Goal: Information Seeking & Learning: Learn about a topic

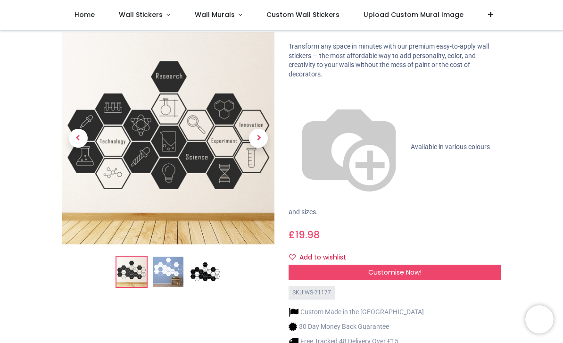
scroll to position [70, 0]
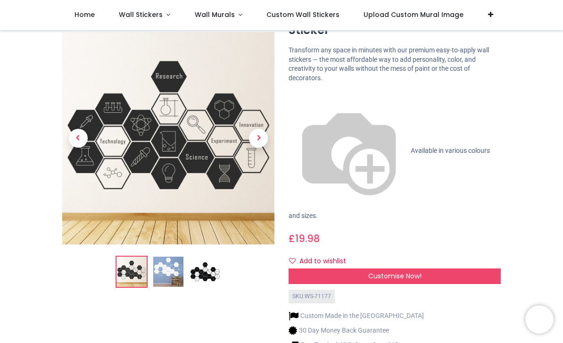
click at [165, 269] on img at bounding box center [168, 272] width 30 height 30
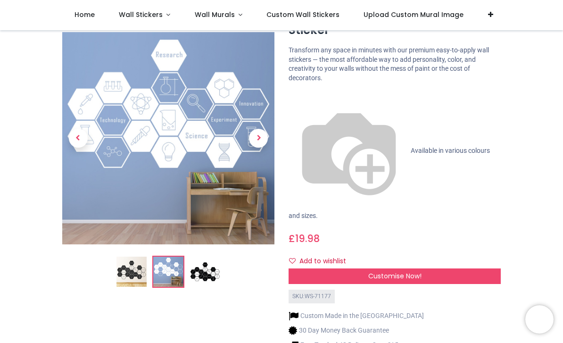
click at [204, 265] on img at bounding box center [205, 272] width 30 height 30
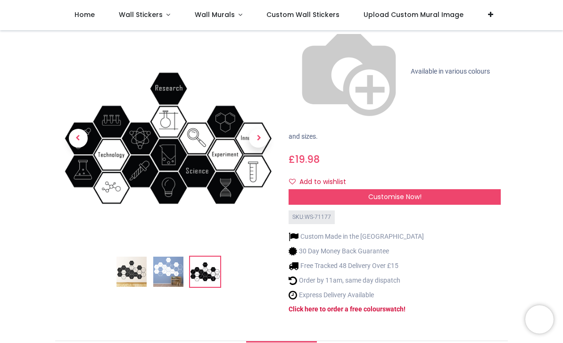
scroll to position [150, 0]
click at [440, 189] on div "Customise Now!" at bounding box center [395, 197] width 212 height 16
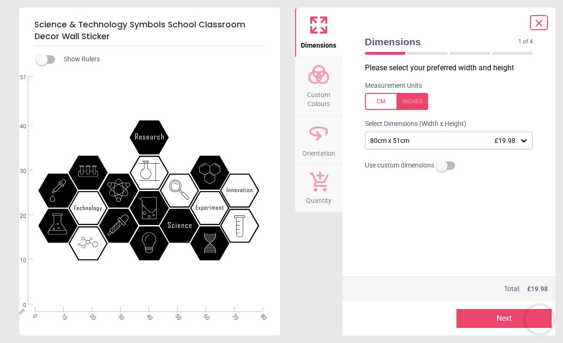
click at [518, 141] on div "80cm x 51cm £19.98" at bounding box center [444, 141] width 150 height 8
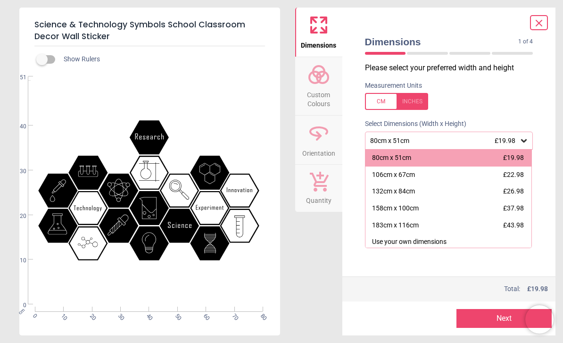
click at [413, 207] on div "158cm x 100cm" at bounding box center [395, 208] width 47 height 9
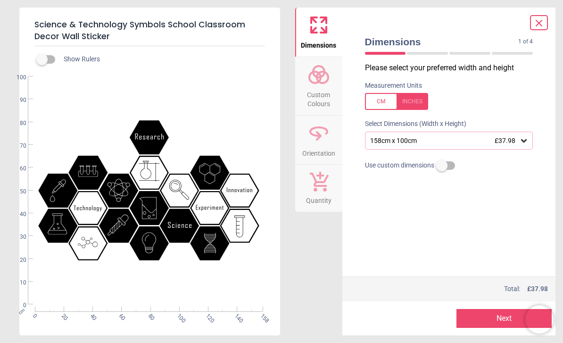
click at [318, 97] on span "Custom Colours" at bounding box center [318, 97] width 45 height 23
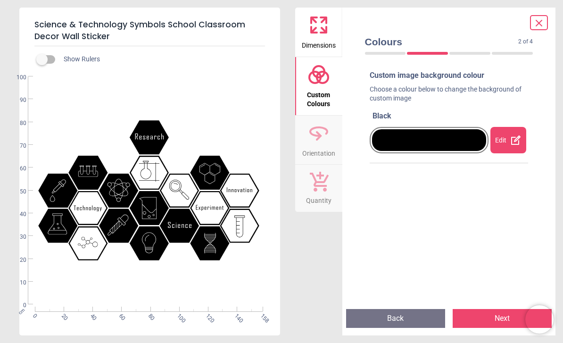
click at [449, 146] on div at bounding box center [429, 140] width 114 height 22
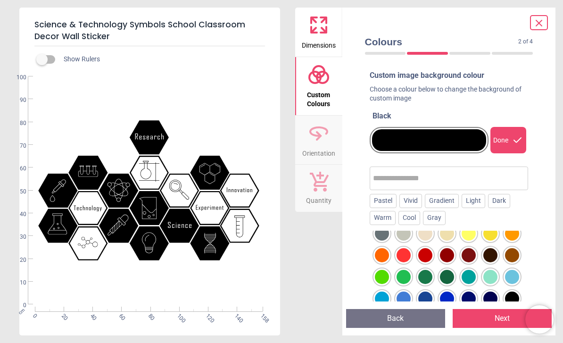
scroll to position [40, 0]
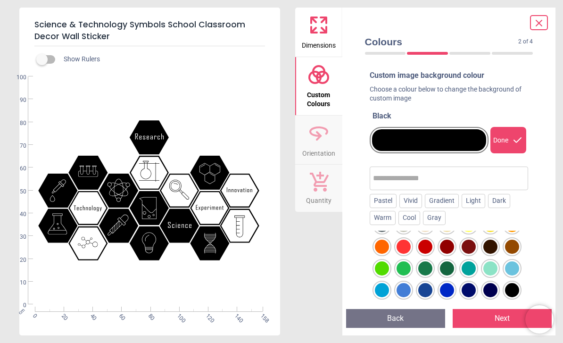
click at [469, 265] on div at bounding box center [469, 268] width 14 height 14
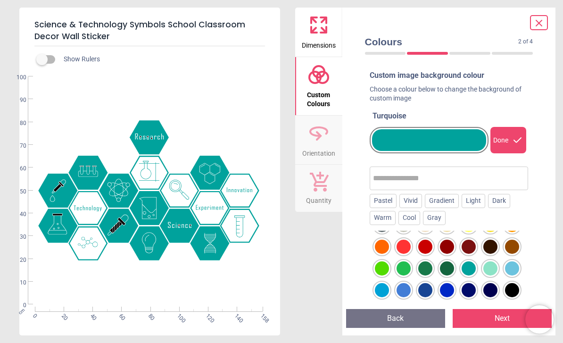
click at [413, 200] on div "Vivid" at bounding box center [410, 201] width 23 height 14
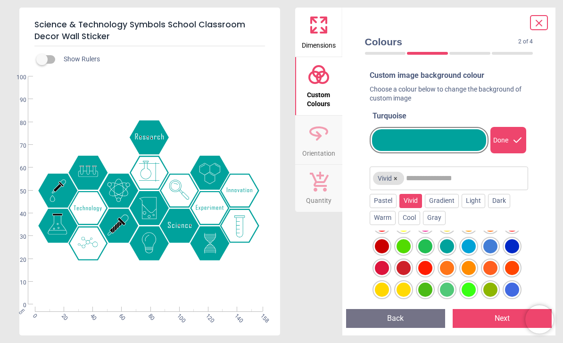
scroll to position [16, 0]
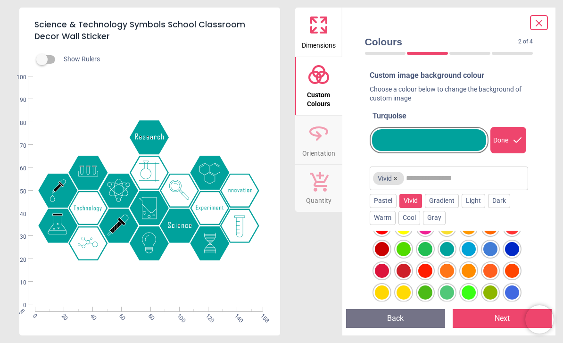
click at [448, 245] on div at bounding box center [447, 249] width 14 height 14
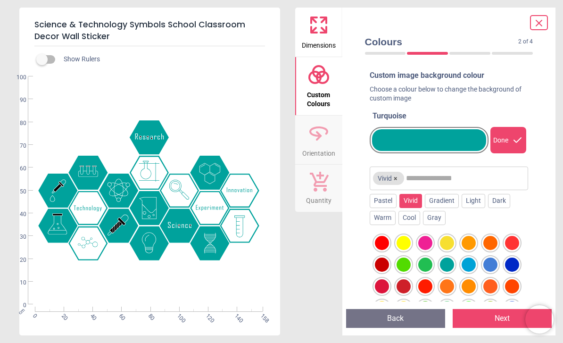
scroll to position [0, 0]
click at [381, 220] on div "Warm" at bounding box center [383, 218] width 26 height 14
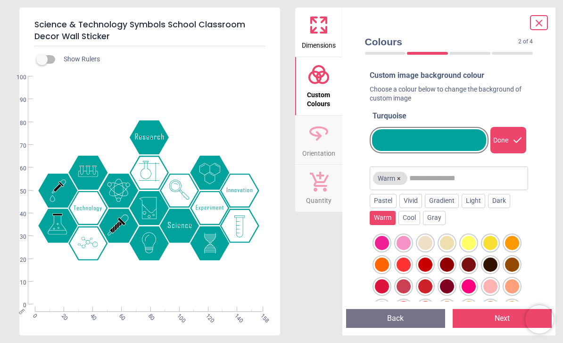
click at [380, 203] on div "Pastel" at bounding box center [383, 201] width 27 height 14
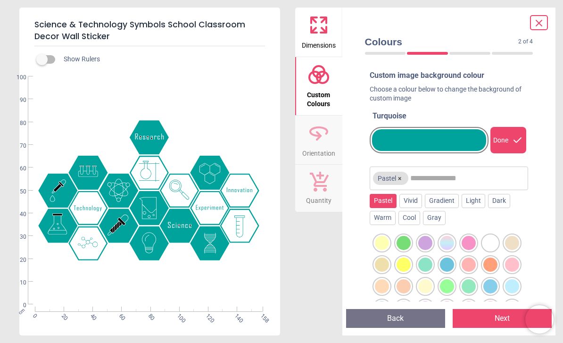
click at [402, 143] on div at bounding box center [429, 140] width 114 height 22
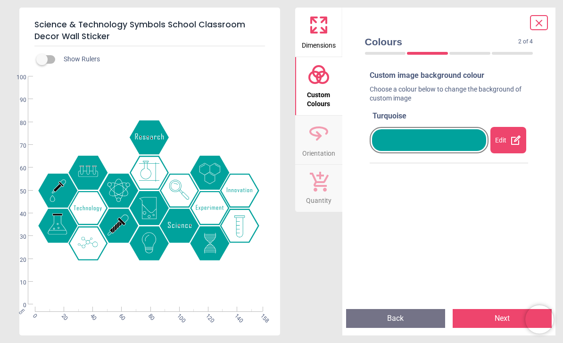
click at [463, 141] on div at bounding box center [429, 140] width 114 height 22
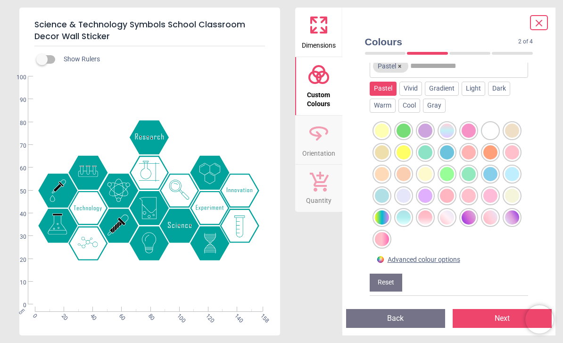
scroll to position [112, 0]
click at [386, 279] on button "Reset" at bounding box center [386, 283] width 33 height 18
click at [383, 282] on button "Reset" at bounding box center [386, 283] width 33 height 18
click at [393, 281] on button "Reset" at bounding box center [386, 283] width 33 height 18
click at [390, 280] on button "Reset" at bounding box center [386, 283] width 33 height 18
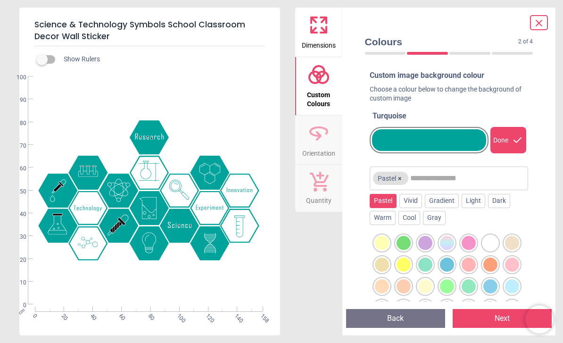
scroll to position [0, 0]
click at [415, 198] on div "Vivid" at bounding box center [410, 201] width 23 height 14
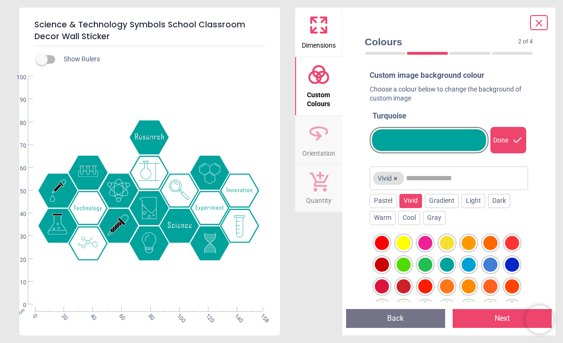
click at [389, 211] on div "Warm" at bounding box center [383, 218] width 26 height 14
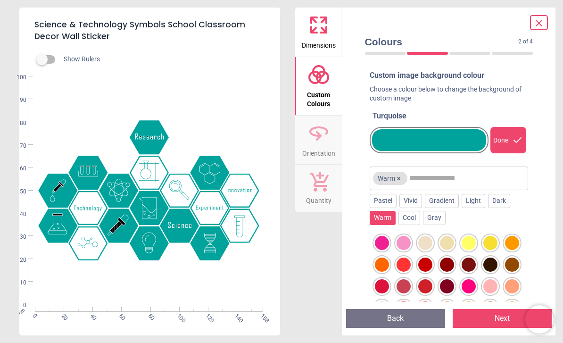
click at [506, 199] on div "Dark" at bounding box center [499, 201] width 22 height 14
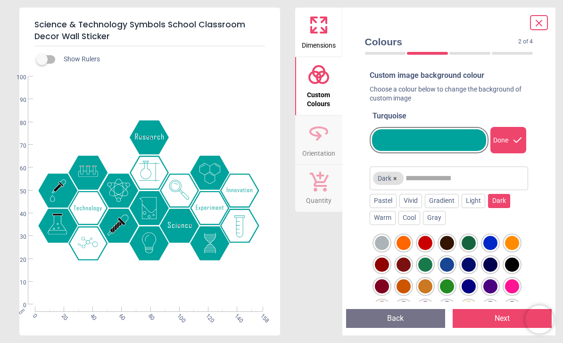
click at [533, 222] on div "Custom image background colour Choose a colour below to change the background o…" at bounding box center [449, 185] width 174 height 238
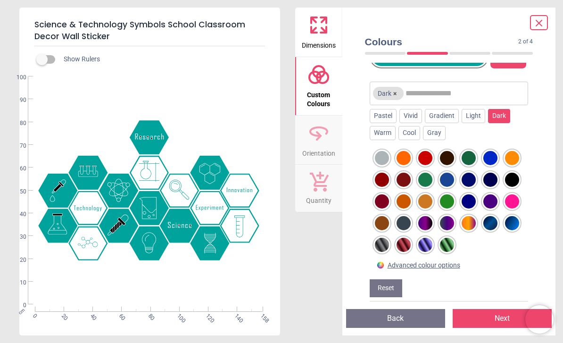
click at [541, 204] on div "Colours 2 of 4 2 of 5 Custom image background colour Choose a colour below to c…" at bounding box center [449, 172] width 214 height 328
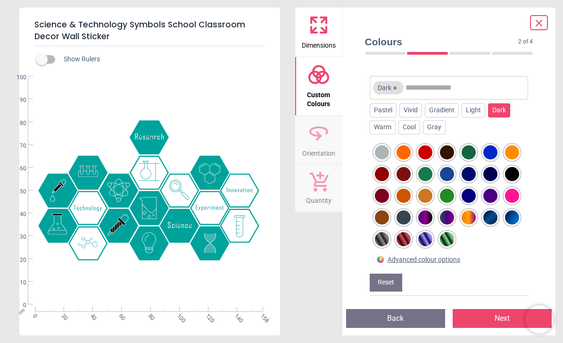
scroll to position [90, 0]
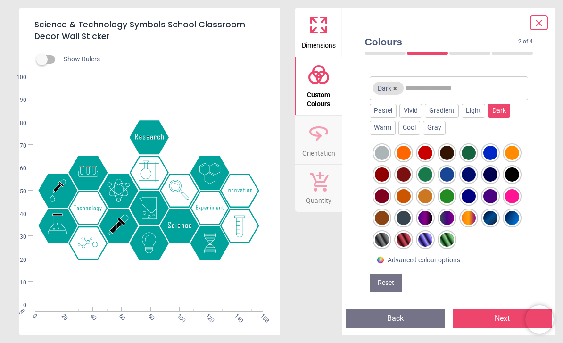
click at [497, 170] on div at bounding box center [490, 174] width 14 height 14
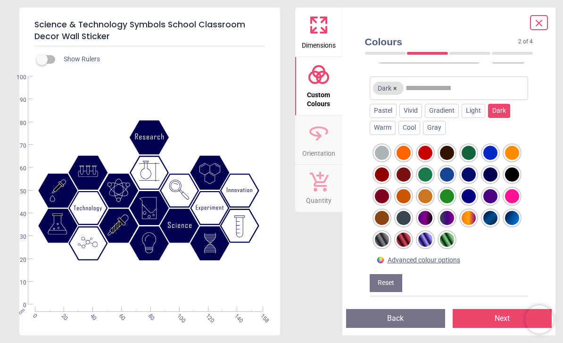
click at [425, 234] on div at bounding box center [425, 239] width 14 height 14
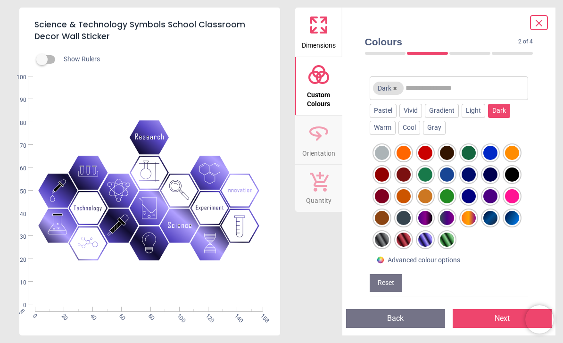
click at [463, 235] on div at bounding box center [449, 196] width 159 height 111
click at [451, 237] on div at bounding box center [447, 239] width 14 height 14
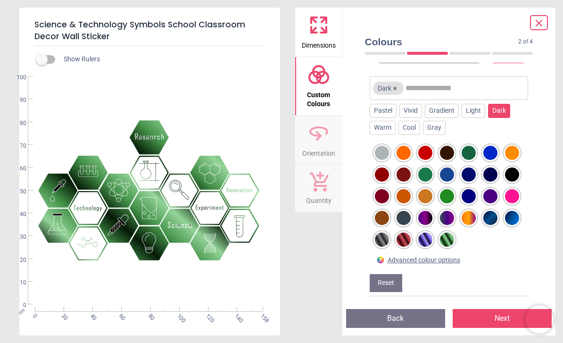
click at [447, 216] on div at bounding box center [447, 218] width 14 height 14
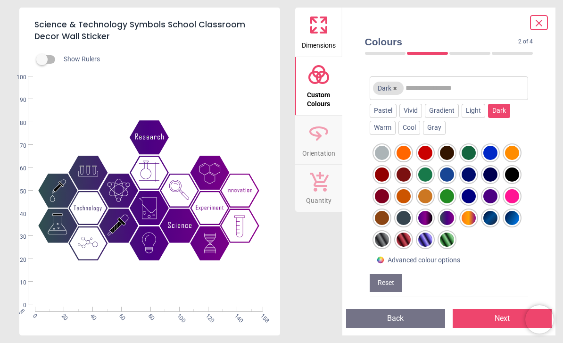
click at [539, 24] on icon at bounding box center [539, 23] width 6 height 6
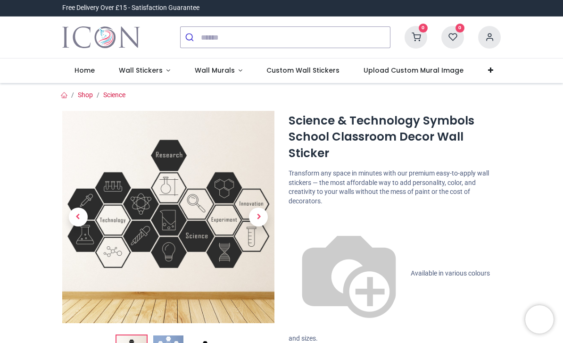
scroll to position [0, 0]
click at [139, 65] on link "Wall Stickers" at bounding box center [145, 70] width 76 height 25
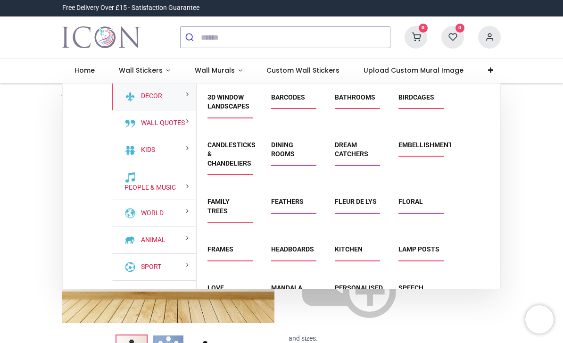
click at [212, 72] on span "Wall Murals" at bounding box center [215, 70] width 40 height 9
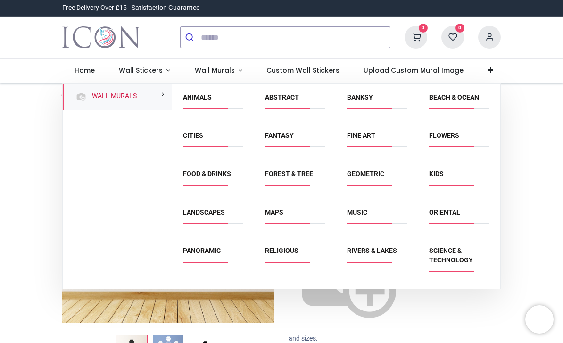
click at [457, 254] on link "Science & Technology" at bounding box center [451, 255] width 44 height 17
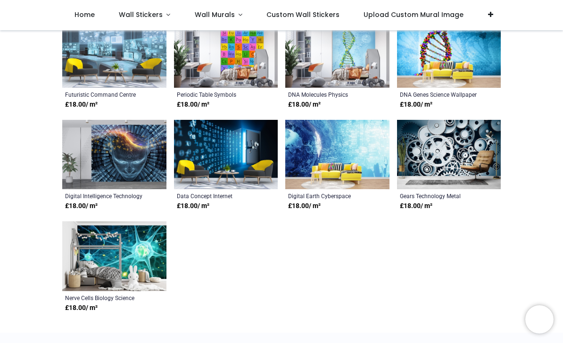
scroll to position [194, 0]
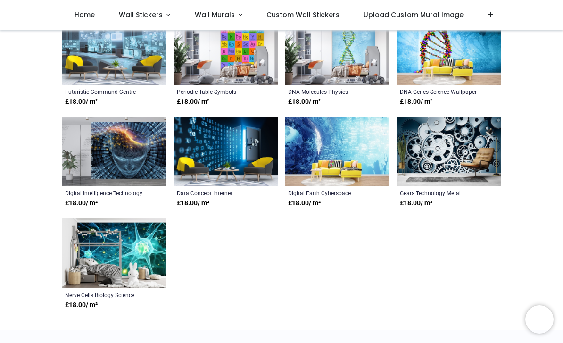
click at [143, 256] on img at bounding box center [114, 253] width 104 height 70
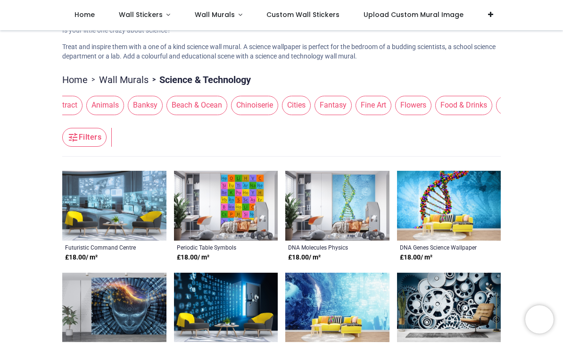
scroll to position [0, 44]
click at [396, 100] on span "Flowers" at bounding box center [390, 105] width 36 height 19
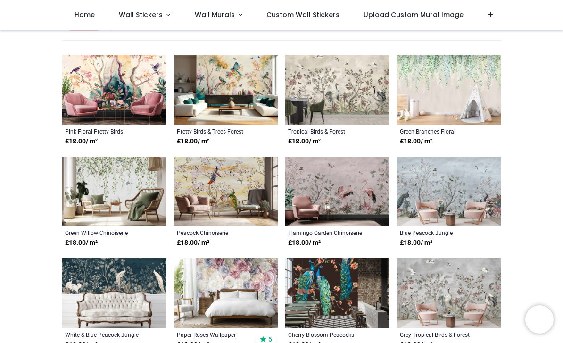
scroll to position [155, 0]
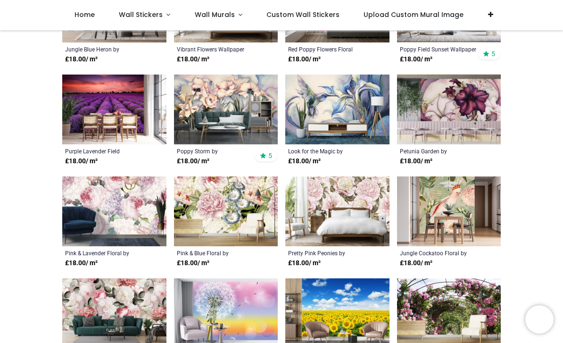
scroll to position [648, 0]
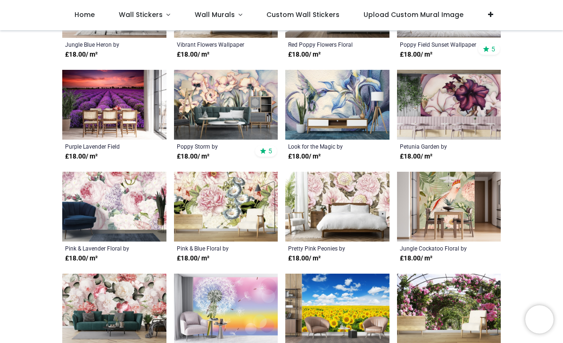
click at [149, 20] on link "Wall Stickers" at bounding box center [145, 15] width 76 height 30
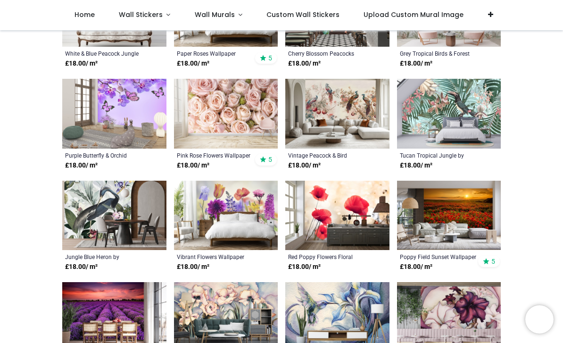
scroll to position [433, 0]
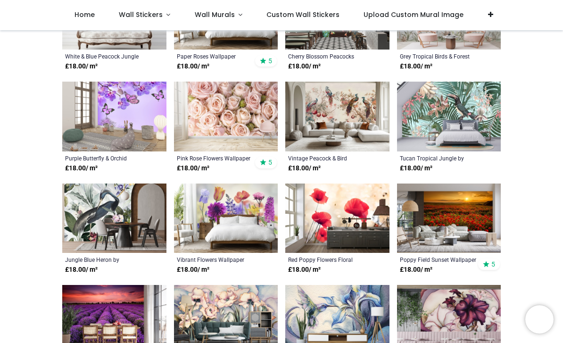
click at [161, 15] on span "Wall Stickers" at bounding box center [142, 14] width 46 height 9
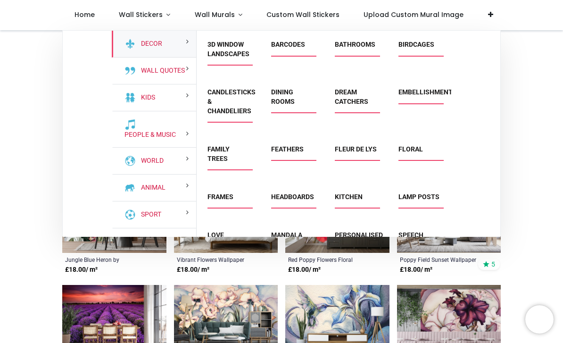
scroll to position [0, 0]
click at [160, 66] on link "Wall Quotes" at bounding box center [161, 70] width 48 height 9
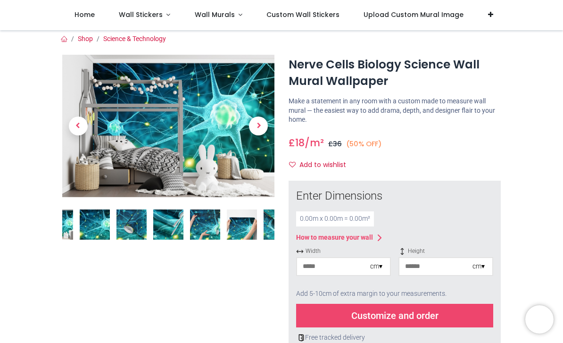
scroll to position [0, 0]
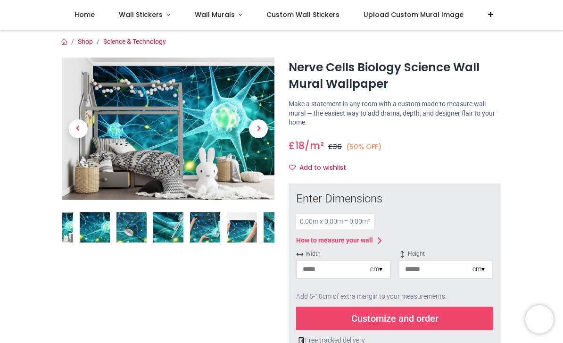
click at [104, 231] on img at bounding box center [95, 227] width 30 height 30
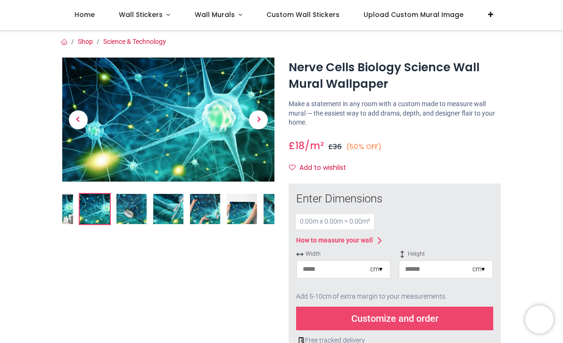
click at [260, 122] on span "Next" at bounding box center [258, 119] width 19 height 19
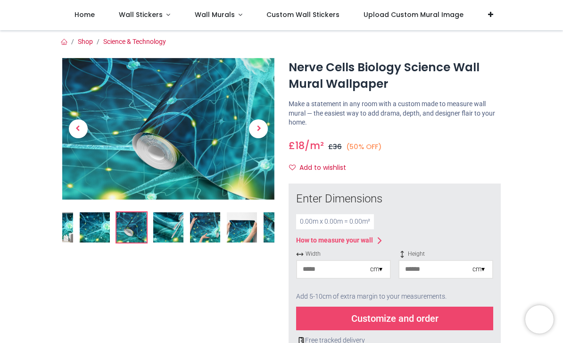
click at [255, 136] on span "Next" at bounding box center [258, 128] width 19 height 19
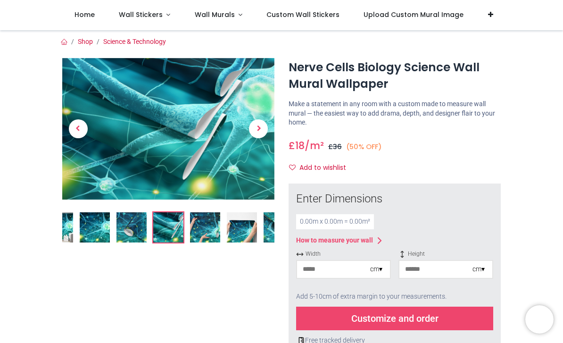
click at [260, 129] on span "Next" at bounding box center [258, 128] width 19 height 19
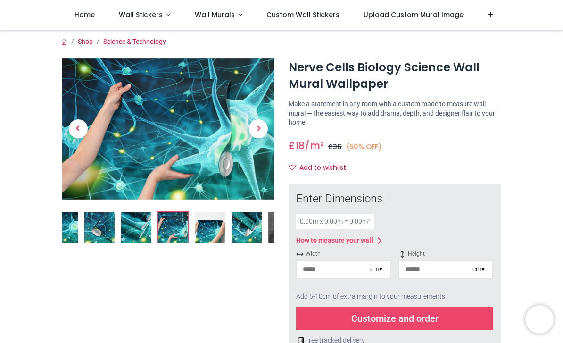
click at [261, 130] on span "Next" at bounding box center [258, 128] width 19 height 19
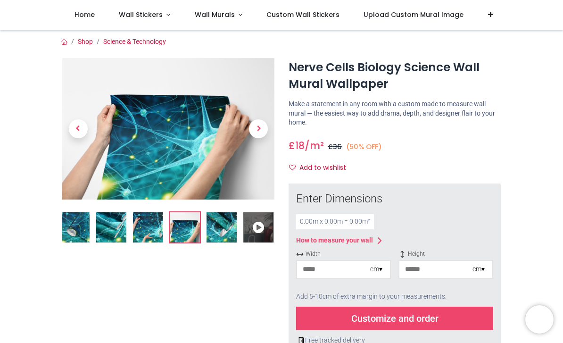
click at [264, 134] on span "Next" at bounding box center [258, 128] width 19 height 19
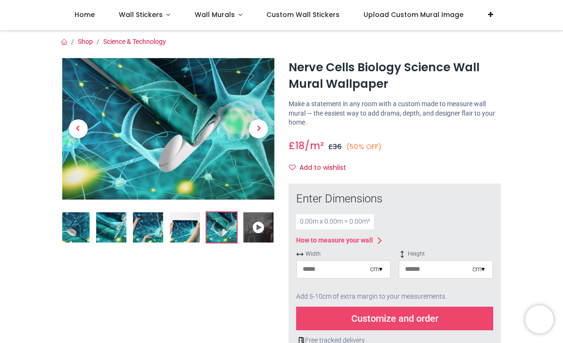
click at [264, 132] on span "Next" at bounding box center [258, 128] width 19 height 19
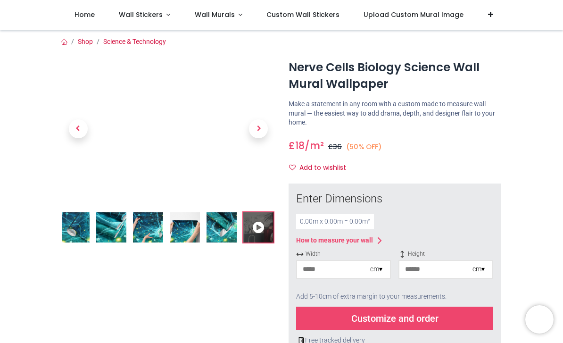
click at [251, 132] on span "Next" at bounding box center [258, 128] width 19 height 19
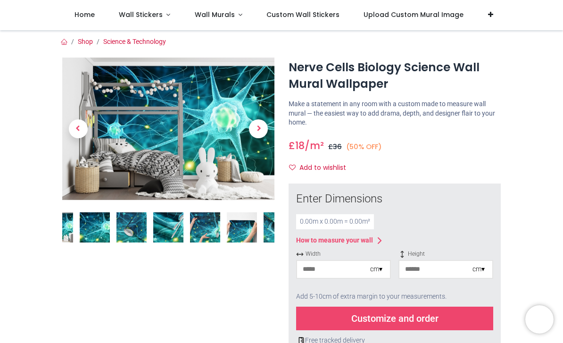
click at [80, 129] on span "Previous" at bounding box center [78, 128] width 19 height 19
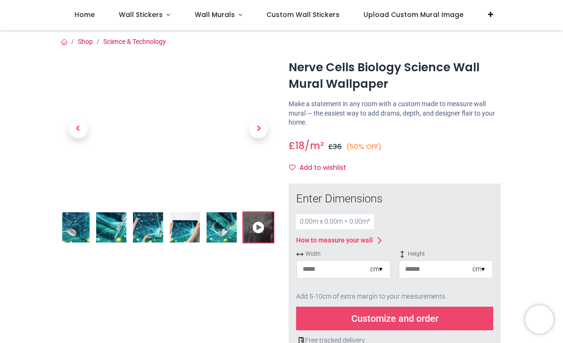
click at [264, 124] on span "Next" at bounding box center [258, 128] width 19 height 19
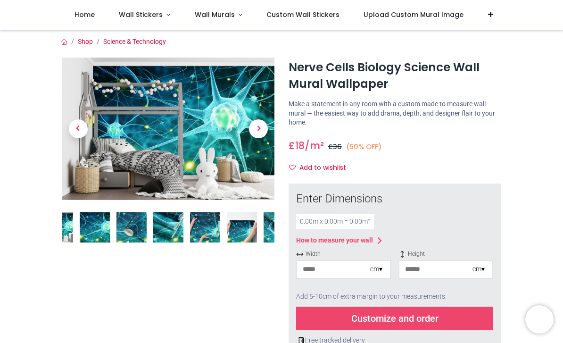
click at [262, 131] on span "Next" at bounding box center [258, 128] width 19 height 19
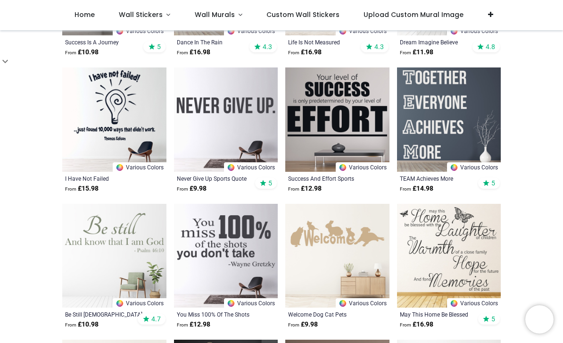
scroll to position [703, 0]
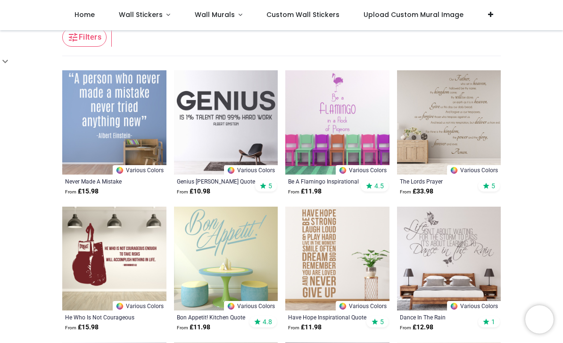
scroll to position [41, 0]
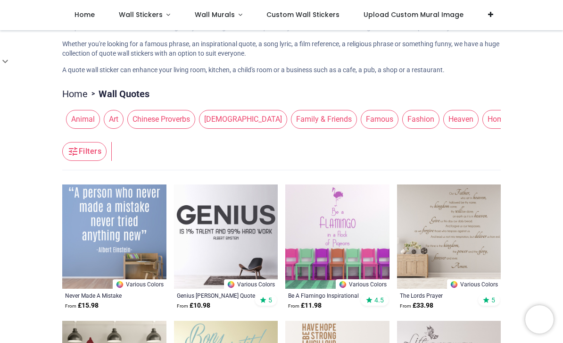
click at [154, 21] on link "Wall Stickers" at bounding box center [145, 15] width 76 height 30
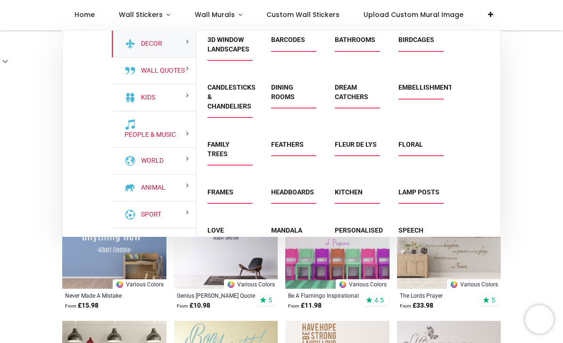
scroll to position [8, 0]
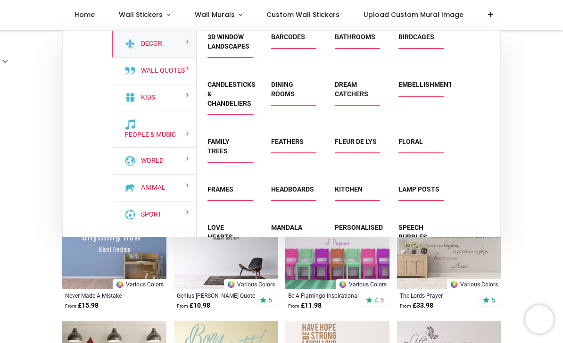
click at [423, 141] on link "Floral" at bounding box center [410, 142] width 25 height 8
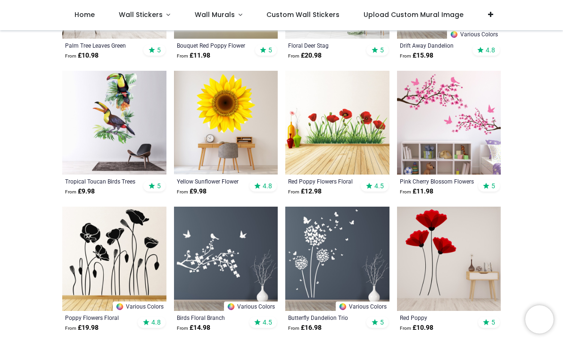
scroll to position [574, 0]
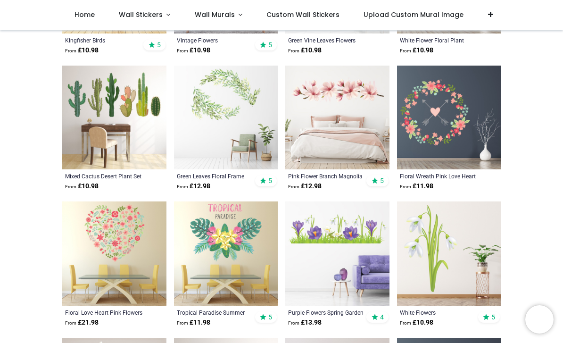
scroll to position [1392, 0]
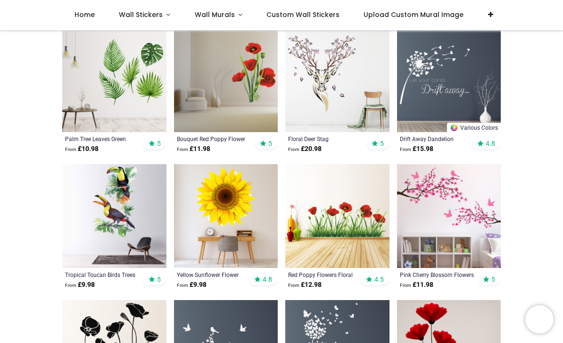
scroll to position [470, 0]
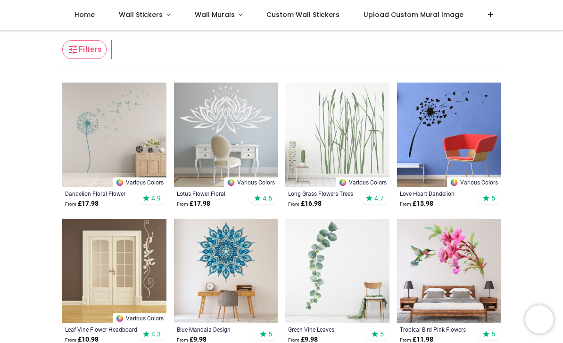
scroll to position [144, 0]
click at [110, 141] on img at bounding box center [114, 134] width 104 height 104
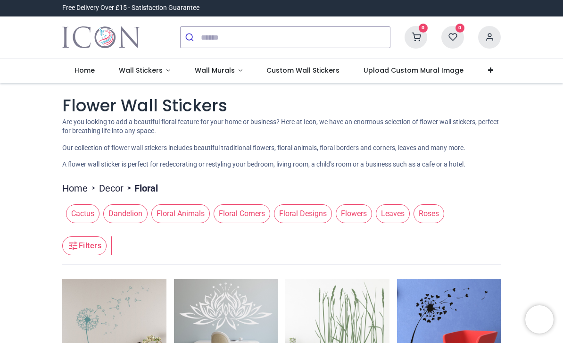
scroll to position [0, 0]
click at [148, 73] on span "Wall Stickers" at bounding box center [141, 70] width 44 height 9
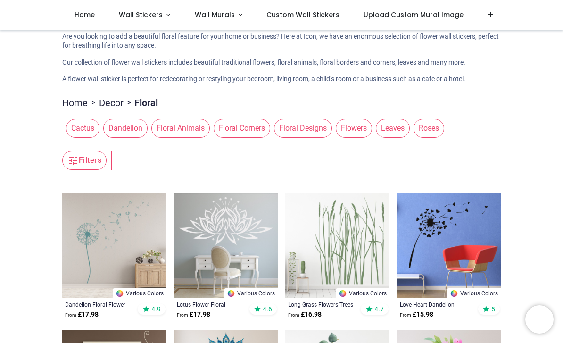
scroll to position [29, 0]
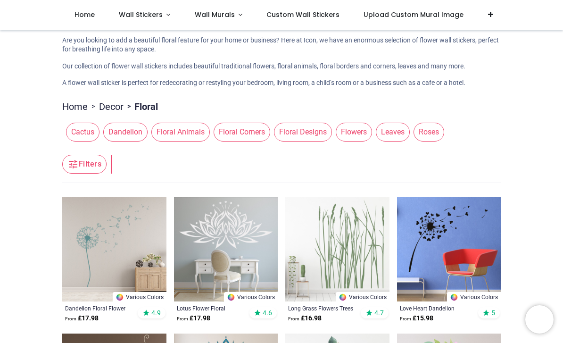
click at [153, 12] on span "Wall Stickers" at bounding box center [141, 14] width 44 height 9
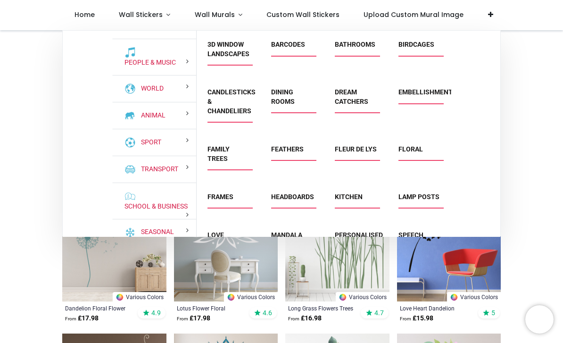
scroll to position [72, 0]
click at [165, 211] on link "School & Business" at bounding box center [154, 206] width 67 height 9
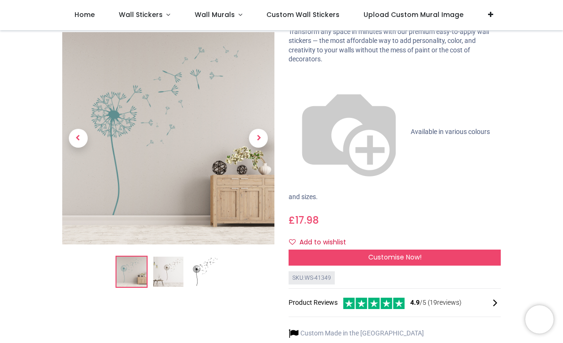
scroll to position [62, 0]
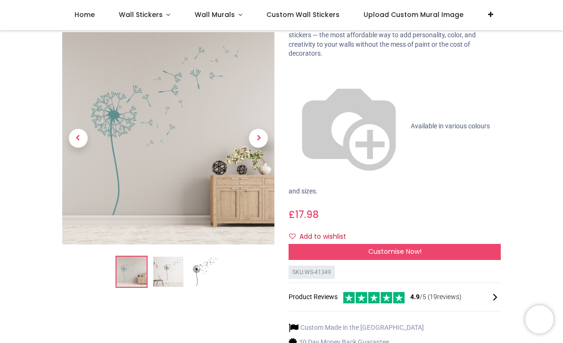
click at [207, 278] on img at bounding box center [205, 272] width 30 height 30
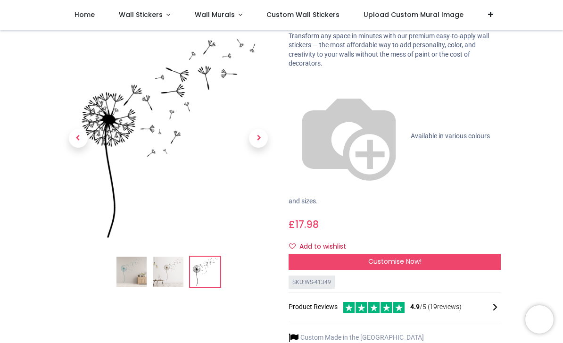
scroll to position [41, 0]
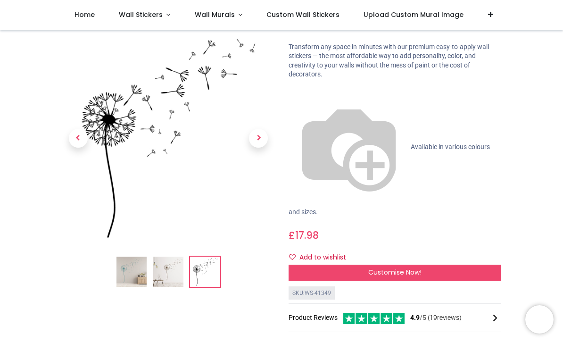
click at [441, 264] on div "Customise Now!" at bounding box center [395, 272] width 212 height 16
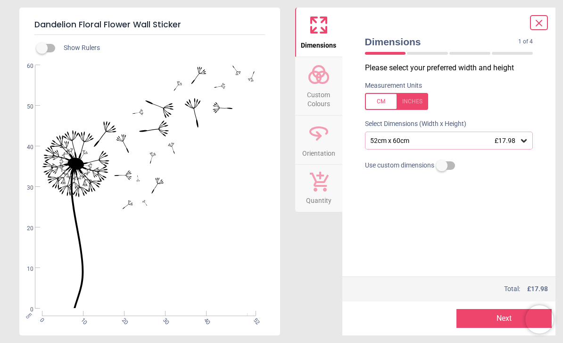
click at [317, 98] on span "Custom Colours" at bounding box center [318, 97] width 45 height 23
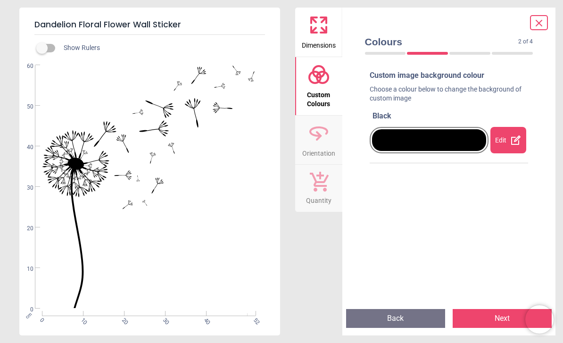
click at [513, 136] on icon at bounding box center [515, 139] width 9 height 9
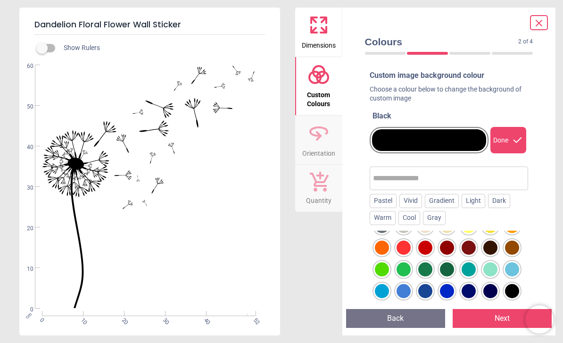
scroll to position [39, 0]
click at [450, 265] on div at bounding box center [447, 269] width 14 height 14
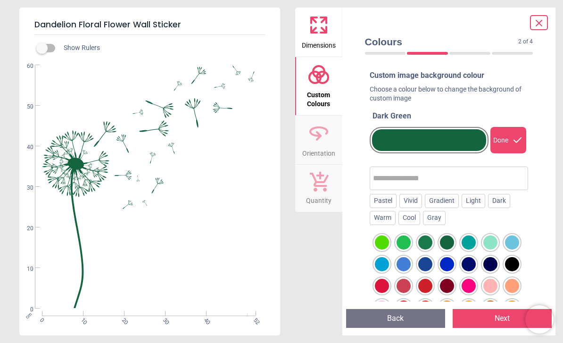
scroll to position [66, 0]
click at [452, 282] on div at bounding box center [447, 285] width 14 height 14
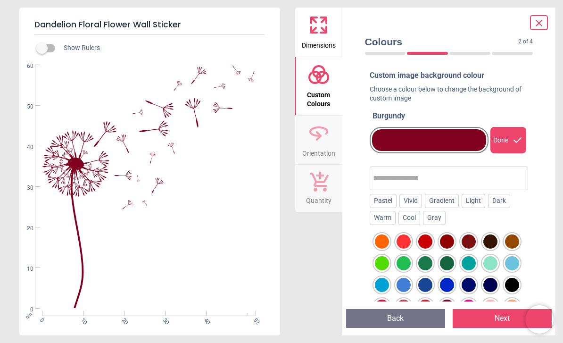
scroll to position [40, 0]
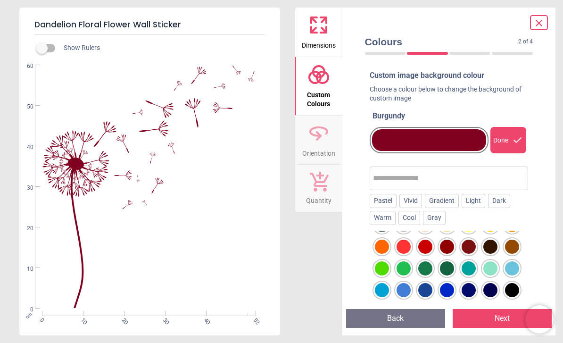
click at [402, 272] on div at bounding box center [404, 268] width 14 height 14
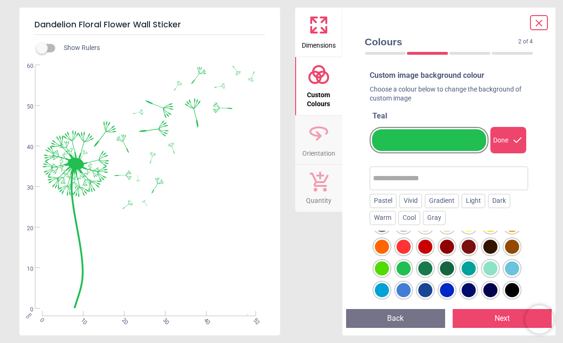
click at [488, 268] on div at bounding box center [490, 268] width 14 height 14
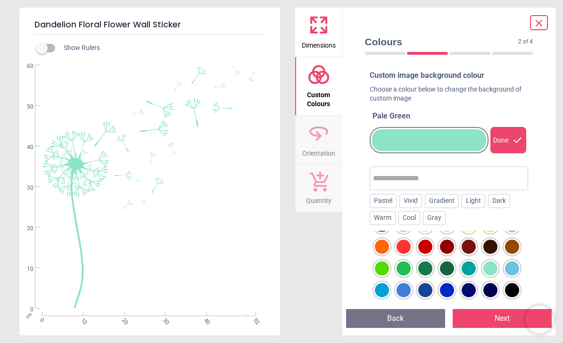
click at [473, 265] on div at bounding box center [469, 268] width 14 height 14
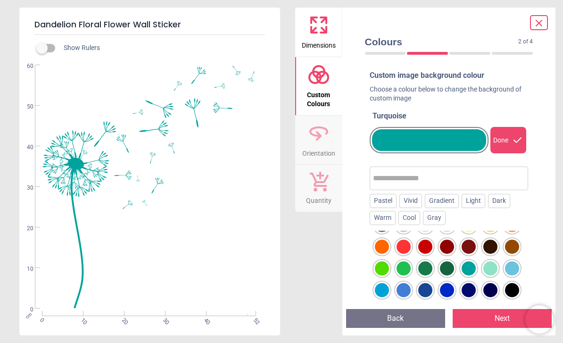
click at [509, 142] on div "Done" at bounding box center [508, 140] width 36 height 26
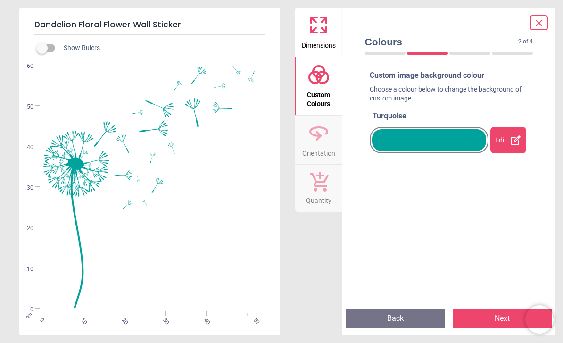
click at [313, 135] on icon at bounding box center [318, 131] width 17 height 8
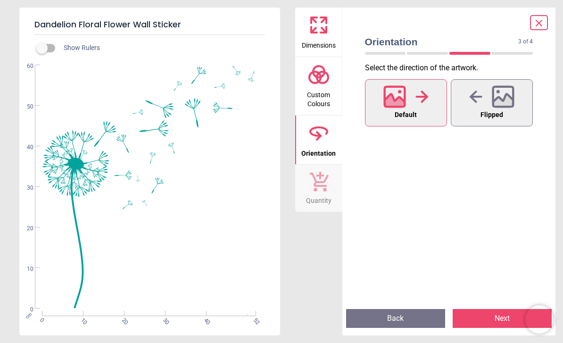
click at [319, 200] on span "Quantity" at bounding box center [318, 198] width 25 height 14
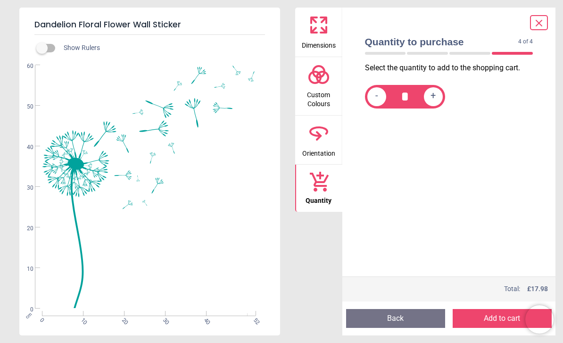
click at [319, 32] on icon at bounding box center [318, 25] width 23 height 23
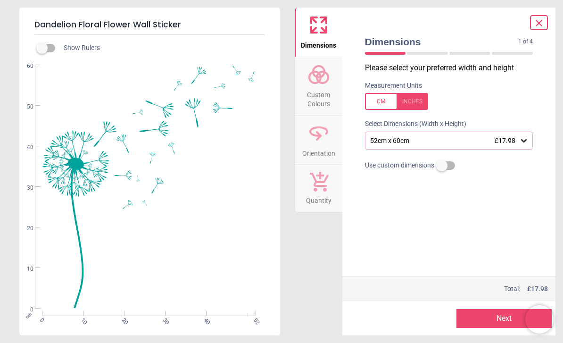
click at [516, 140] on div "52cm x 60cm £17.98" at bounding box center [444, 141] width 150 height 8
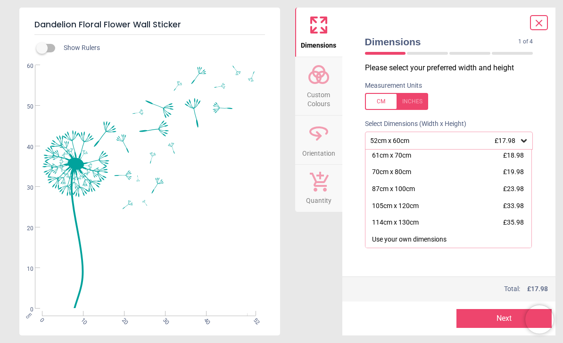
scroll to position [17, 0]
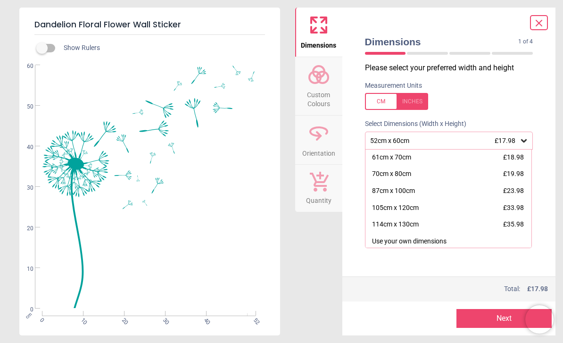
click at [415, 225] on div "114cm x 130cm" at bounding box center [395, 224] width 47 height 9
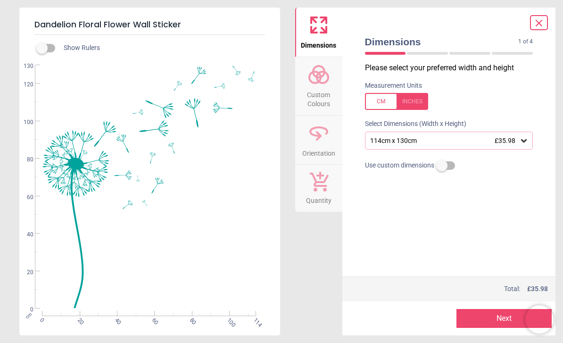
click at [543, 21] on icon at bounding box center [538, 22] width 11 height 11
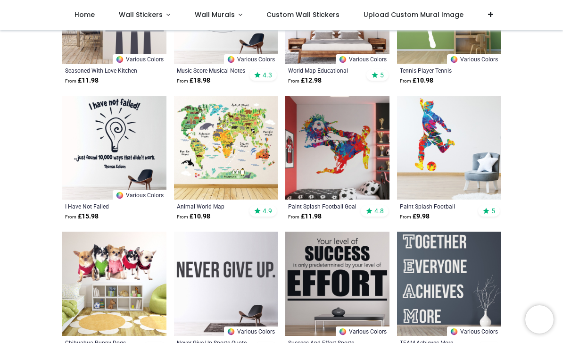
scroll to position [835, 0]
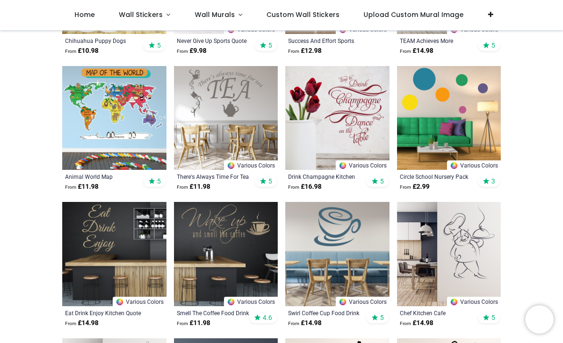
scroll to position [1106, 0]
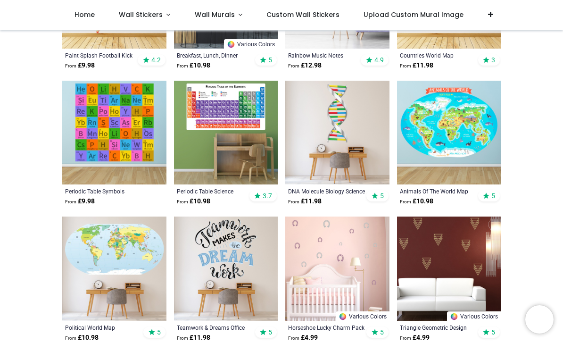
scroll to position [1914, 0]
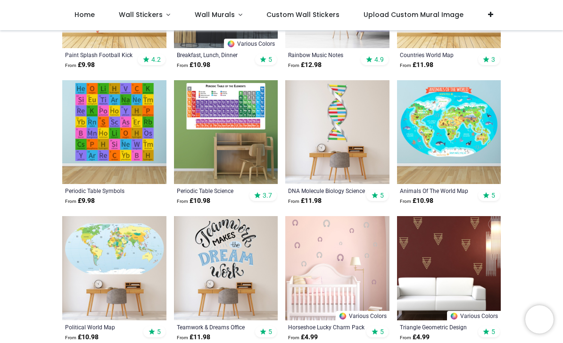
click at [228, 121] on img at bounding box center [226, 132] width 104 height 104
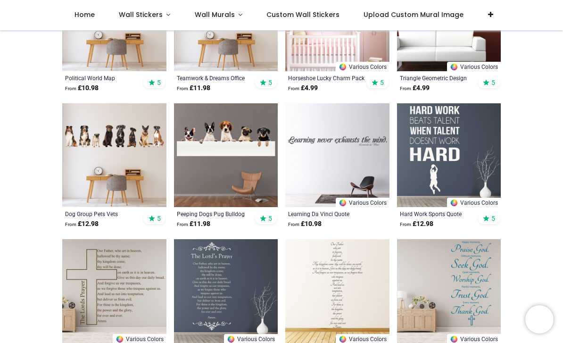
scroll to position [2164, 0]
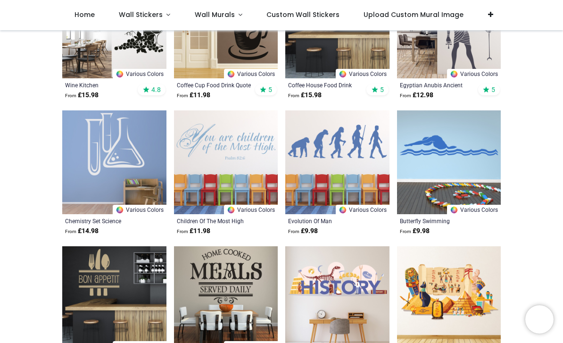
scroll to position [2676, 0]
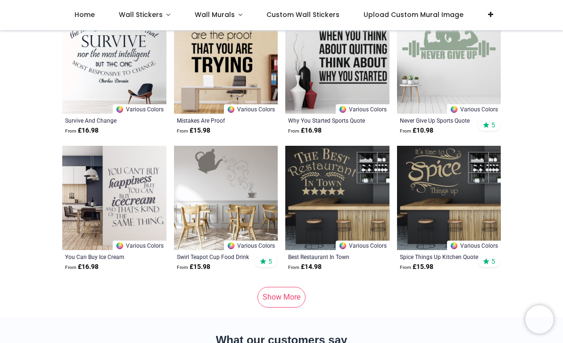
scroll to position [4751, 0]
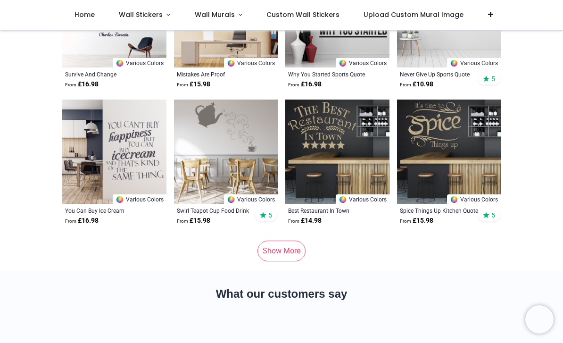
click at [293, 243] on link "Show More" at bounding box center [281, 250] width 48 height 21
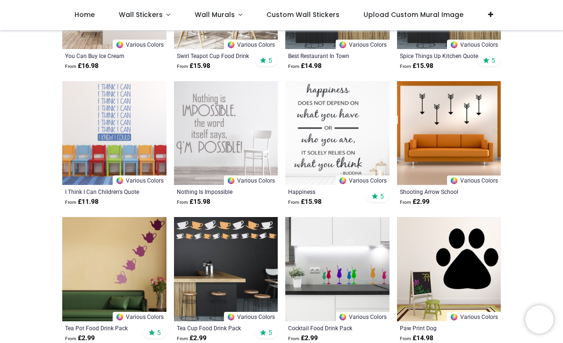
scroll to position [4906, 0]
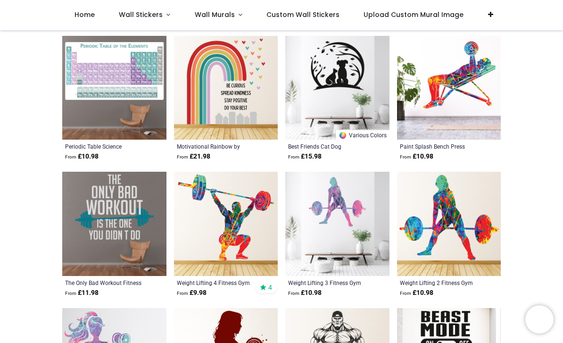
scroll to position [6856, 0]
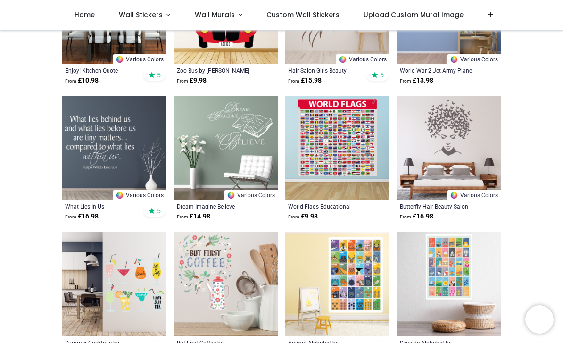
scroll to position [7634, 0]
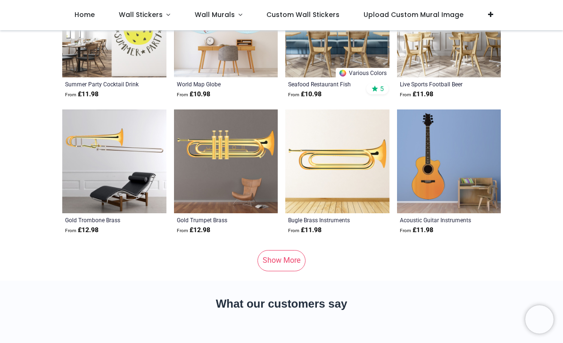
scroll to position [9506, 0]
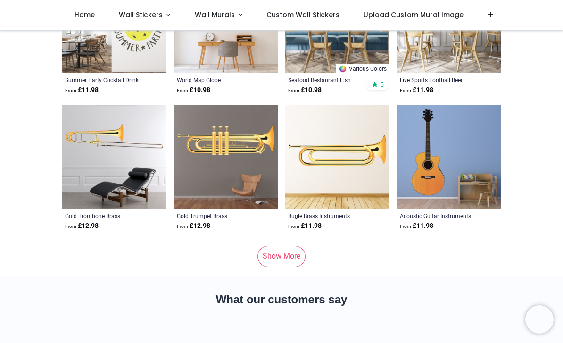
click at [290, 253] on link "Show More" at bounding box center [281, 256] width 48 height 21
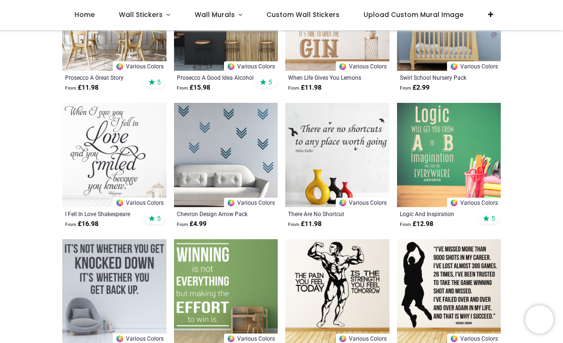
scroll to position [11039, 0]
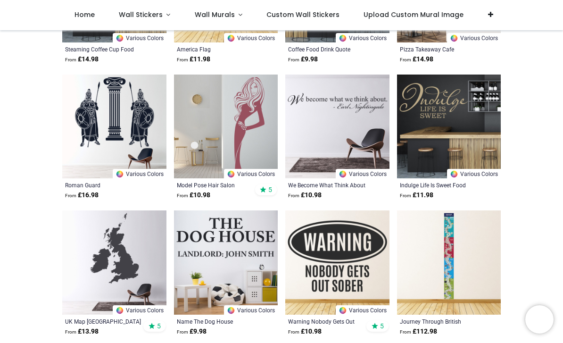
scroll to position [12269, 0]
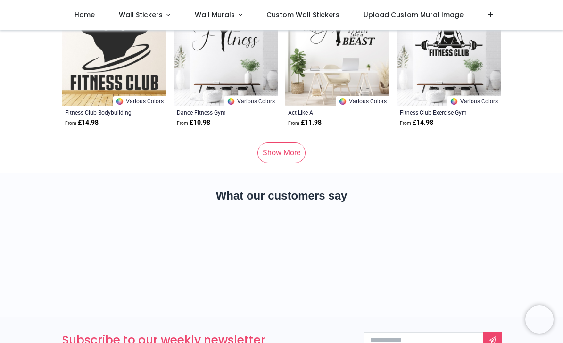
scroll to position [14322, 0]
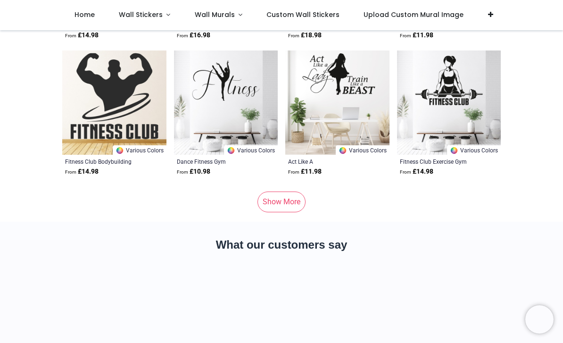
click at [289, 198] on link "Show More" at bounding box center [281, 201] width 48 height 21
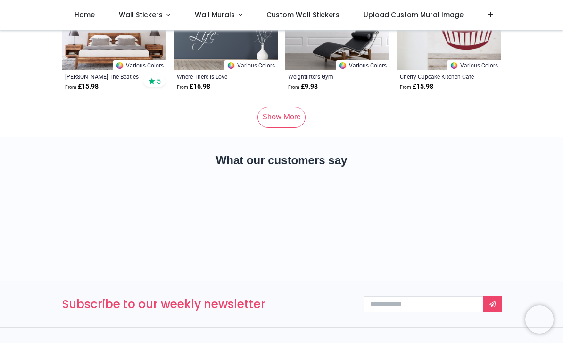
scroll to position [19150, 0]
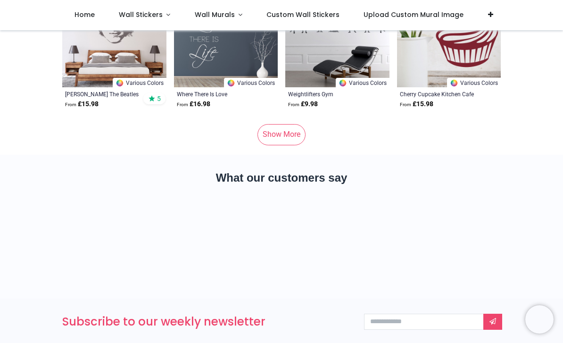
click at [281, 139] on link "Show More" at bounding box center [281, 134] width 48 height 21
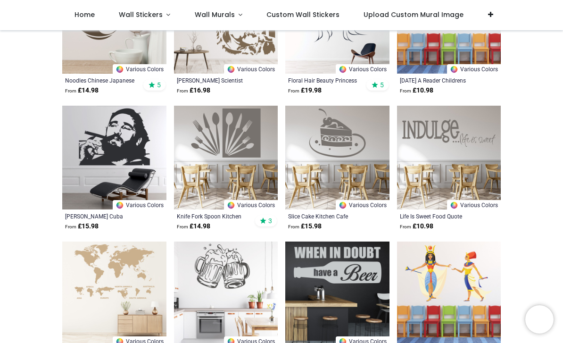
scroll to position [19572, 0]
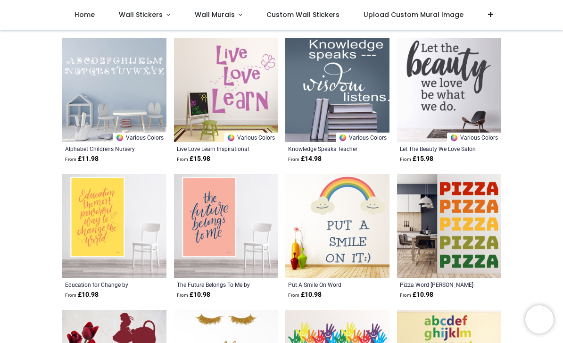
scroll to position [21407, 0]
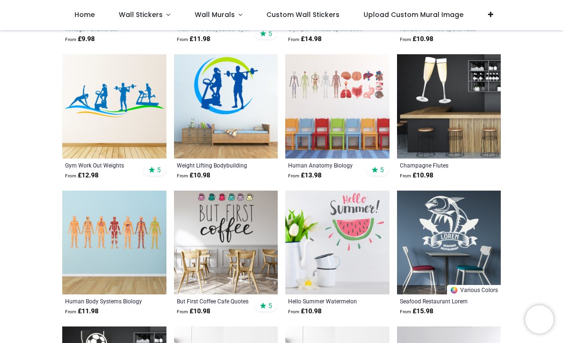
scroll to position [22476, 0]
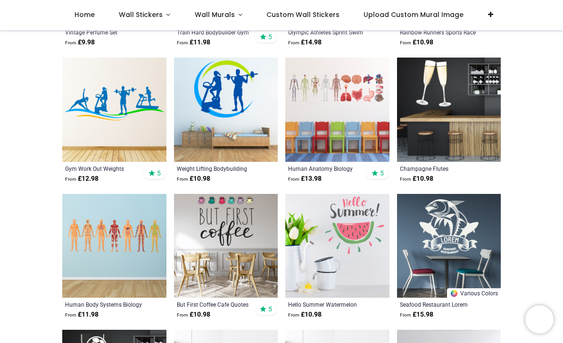
click at [365, 96] on img at bounding box center [337, 110] width 104 height 104
click at [139, 245] on img at bounding box center [114, 246] width 104 height 104
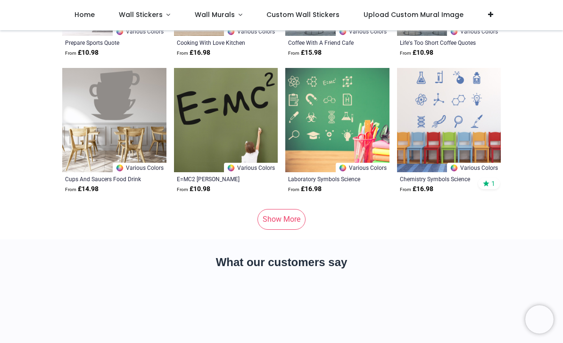
scroll to position [23849, 0]
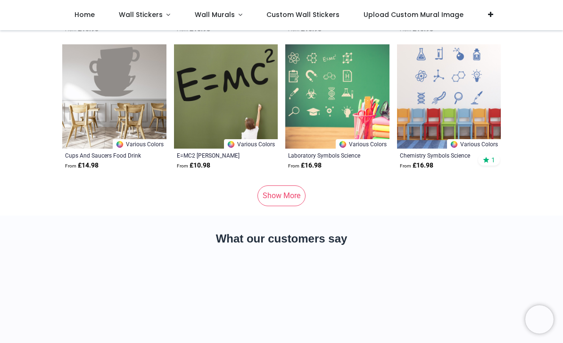
click at [285, 200] on link "Show More" at bounding box center [281, 195] width 48 height 21
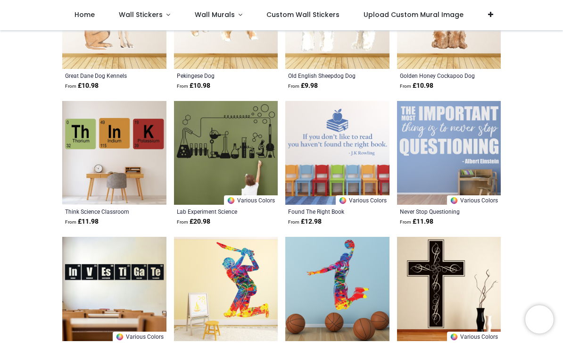
scroll to position [25562, 0]
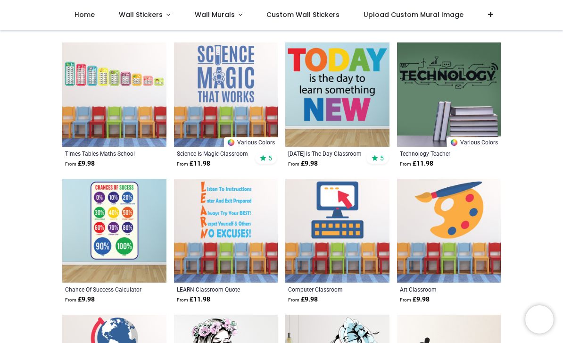
scroll to position [26298, 0]
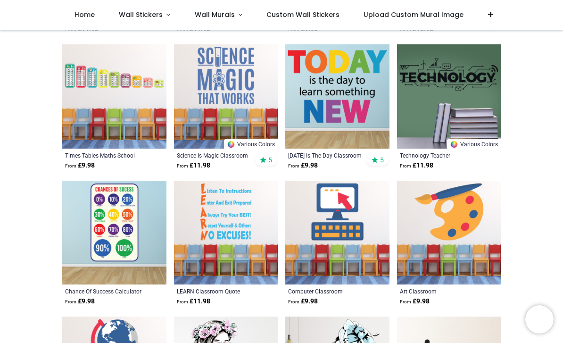
click at [243, 86] on img at bounding box center [226, 96] width 104 height 104
click at [220, 117] on img at bounding box center [226, 96] width 104 height 104
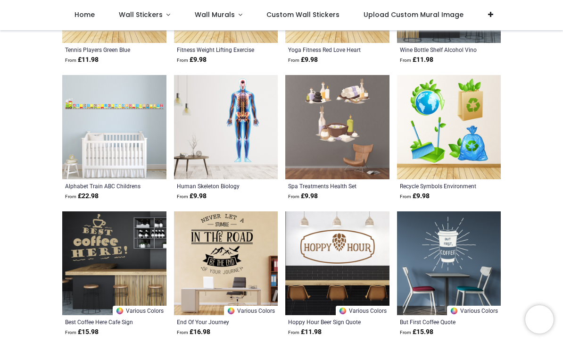
scroll to position [26812, 0]
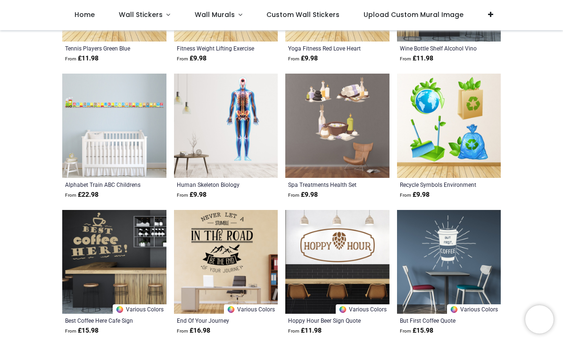
click at [247, 130] on img at bounding box center [226, 126] width 104 height 104
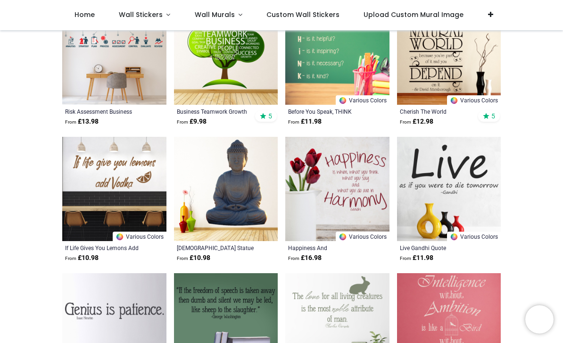
scroll to position [27295, 0]
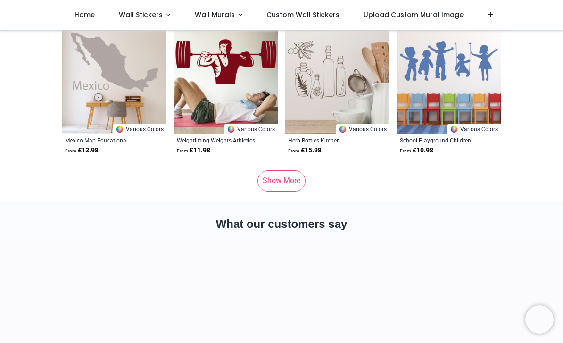
scroll to position [28641, 0]
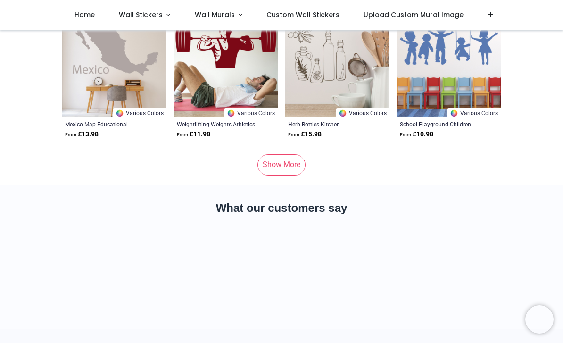
click at [292, 155] on link "Show More" at bounding box center [281, 164] width 48 height 21
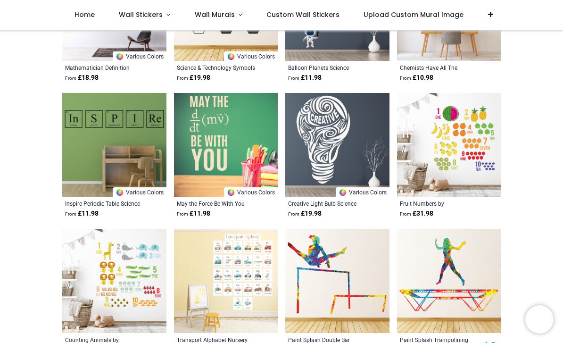
scroll to position [29379, 0]
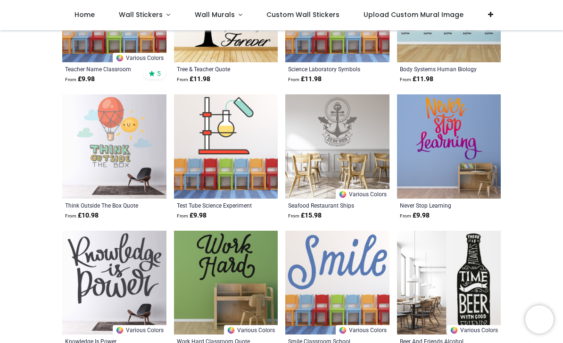
scroll to position [30330, 0]
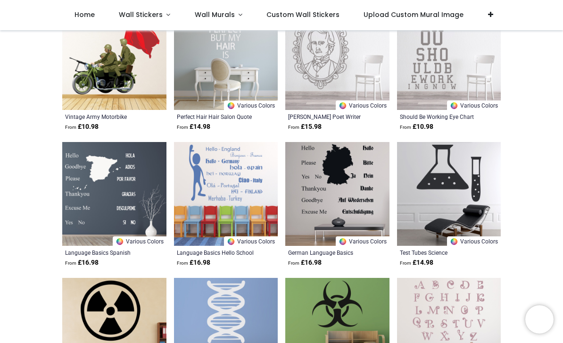
scroll to position [31241, 0]
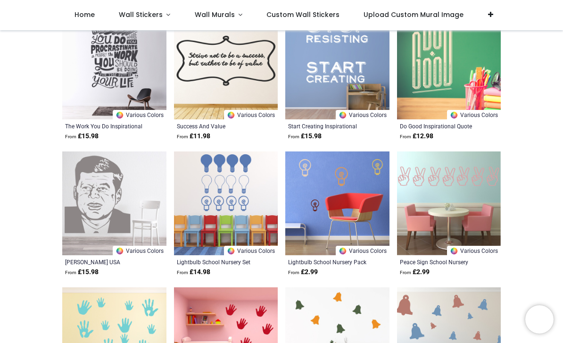
scroll to position [32041, 0]
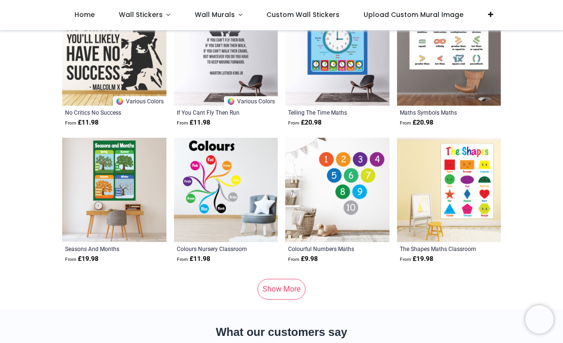
scroll to position [33281, 0]
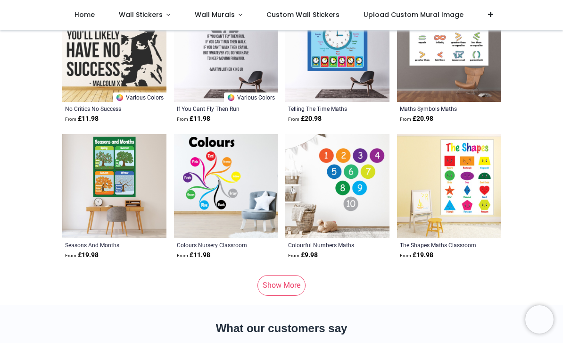
click at [293, 278] on link "Show More" at bounding box center [281, 285] width 48 height 21
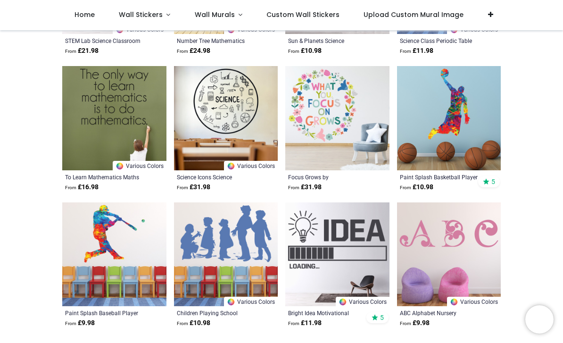
scroll to position [33895, 0]
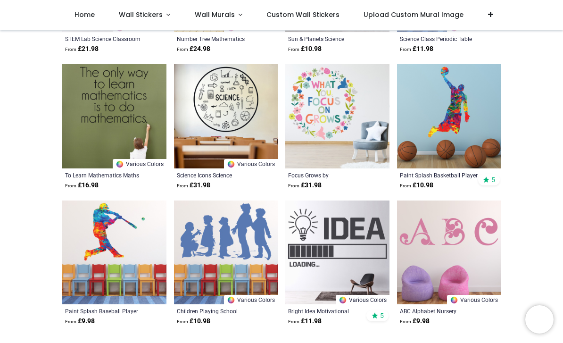
click at [236, 106] on img at bounding box center [226, 116] width 104 height 104
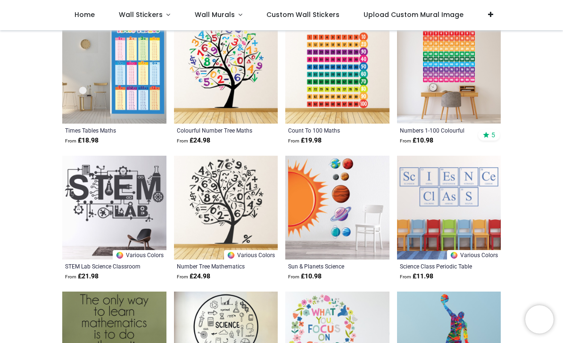
scroll to position [33580, 0]
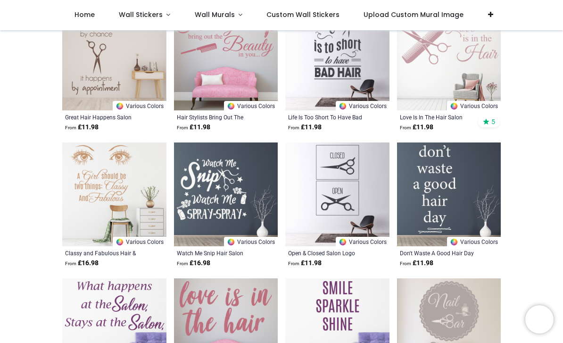
scroll to position [16494, 0]
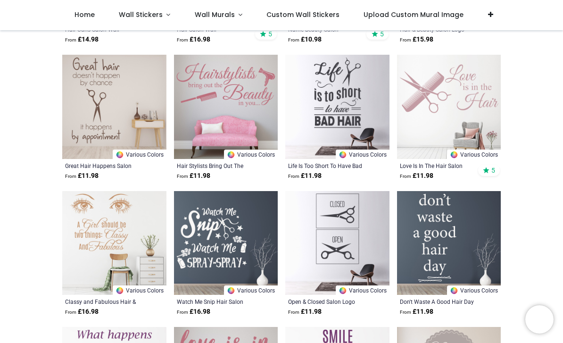
click at [317, 18] on span "Custom Wall Stickers" at bounding box center [302, 14] width 73 height 9
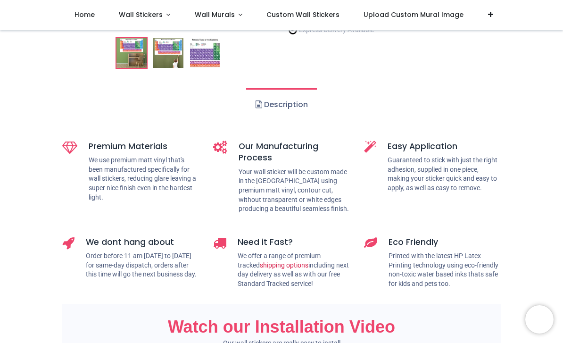
scroll to position [251, 0]
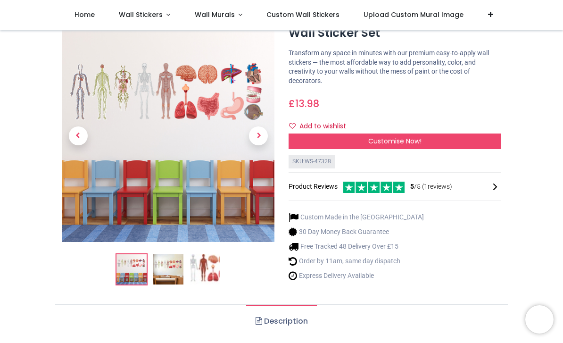
scroll to position [52, 0]
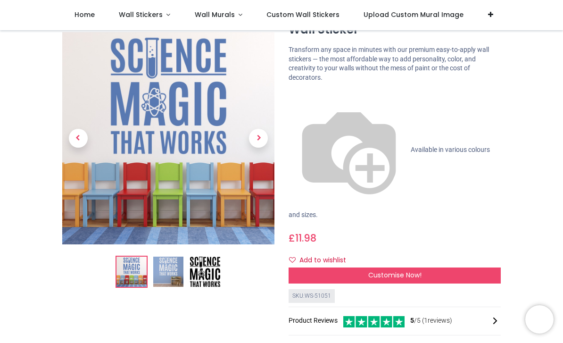
scroll to position [56, 0]
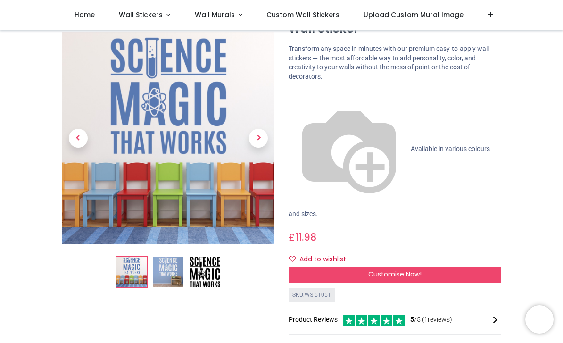
click at [167, 278] on img at bounding box center [168, 272] width 30 height 30
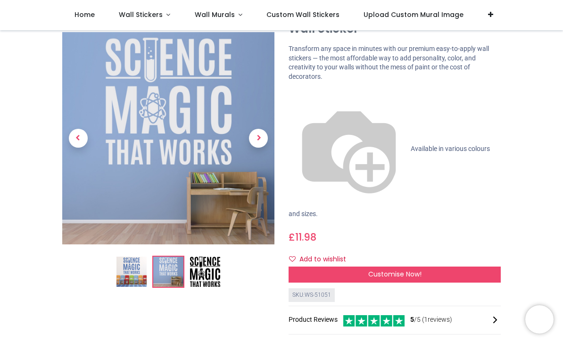
click at [248, 293] on div at bounding box center [168, 222] width 226 height 440
click at [217, 285] on img at bounding box center [205, 272] width 30 height 30
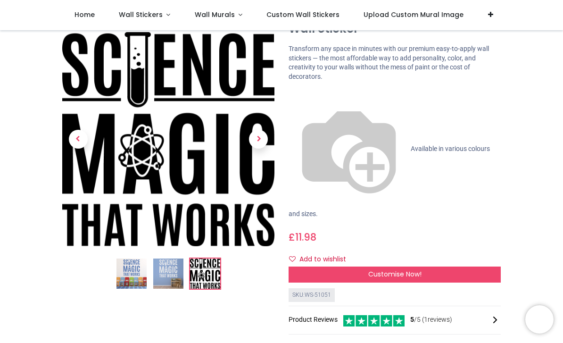
click at [206, 272] on img at bounding box center [205, 273] width 30 height 30
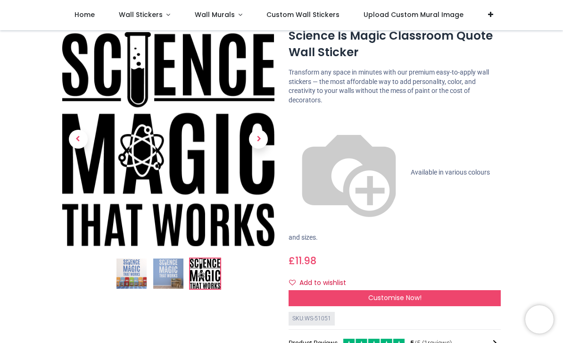
scroll to position [17, 0]
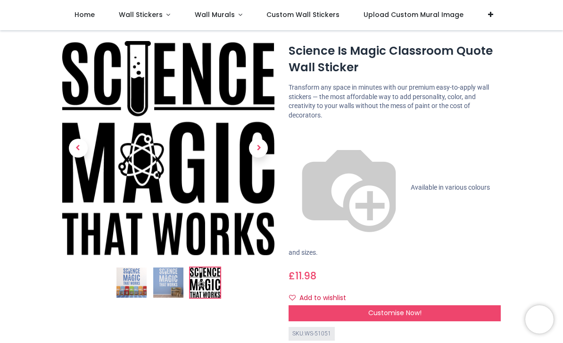
click at [396, 308] on span "Customise Now!" at bounding box center [394, 312] width 53 height 9
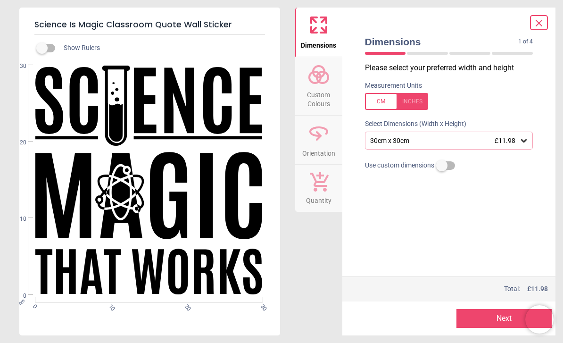
click at [526, 139] on icon at bounding box center [524, 140] width 6 height 3
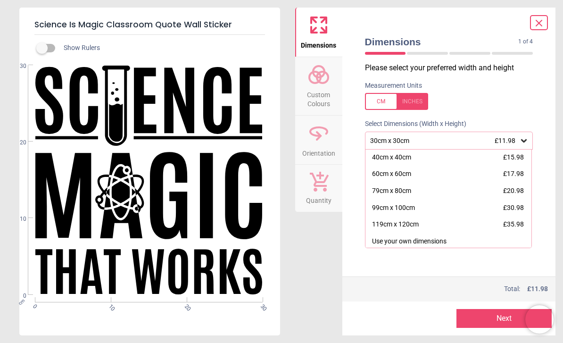
scroll to position [17, 0]
click at [515, 207] on span "£30.98" at bounding box center [513, 208] width 21 height 8
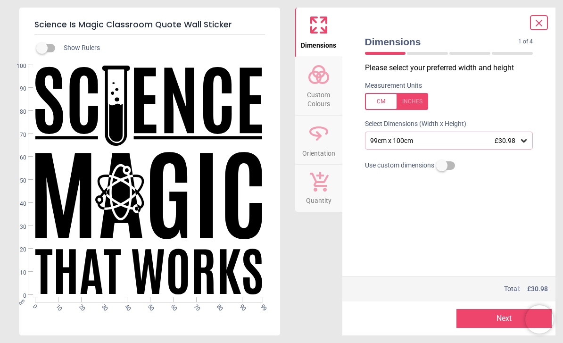
click at [321, 88] on span "Custom Colours" at bounding box center [318, 97] width 45 height 23
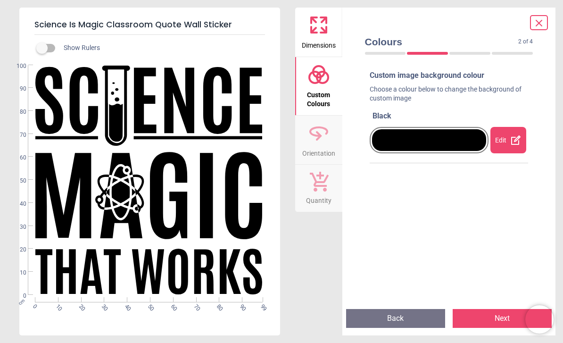
click at [513, 141] on icon at bounding box center [515, 139] width 11 height 11
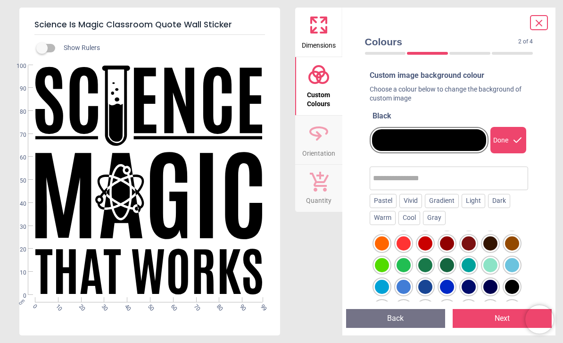
scroll to position [51, 0]
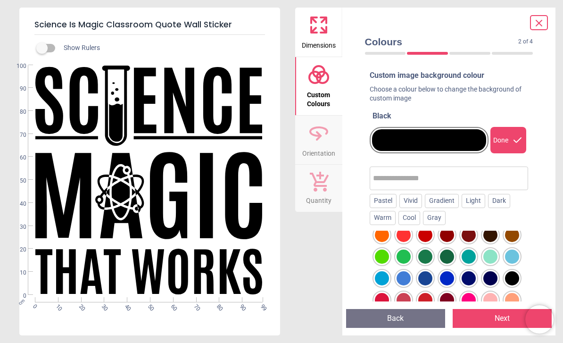
click at [471, 256] on div at bounding box center [469, 256] width 14 height 14
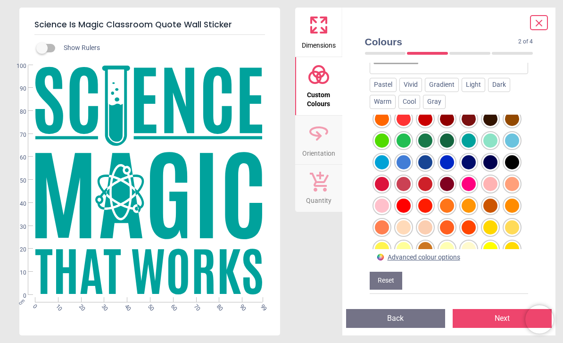
scroll to position [134, 0]
click at [538, 25] on icon at bounding box center [538, 22] width 11 height 11
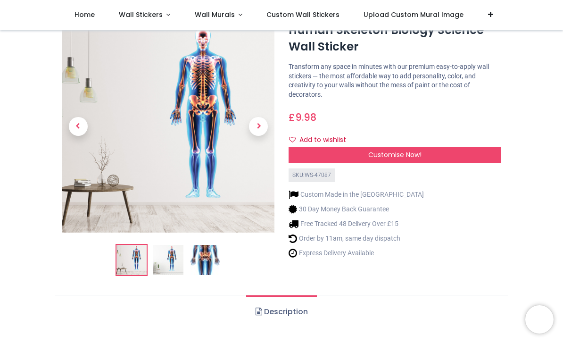
scroll to position [37, 0]
click at [203, 267] on img at bounding box center [205, 260] width 30 height 30
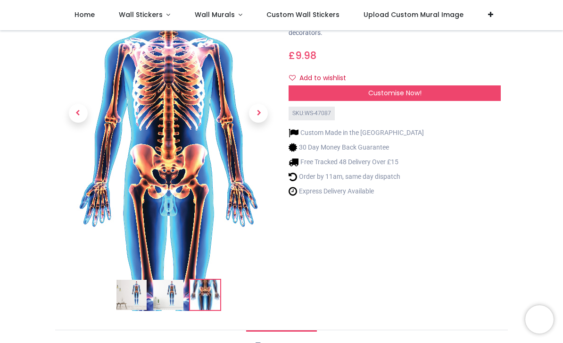
scroll to position [104, 0]
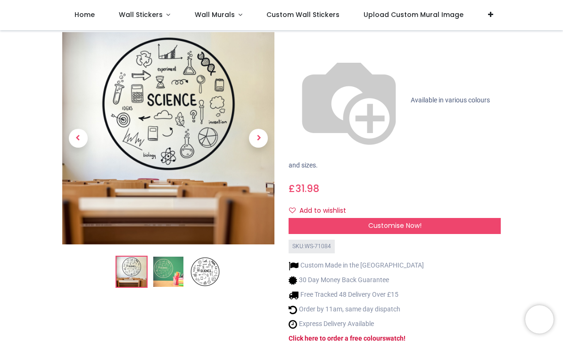
scroll to position [107, 0]
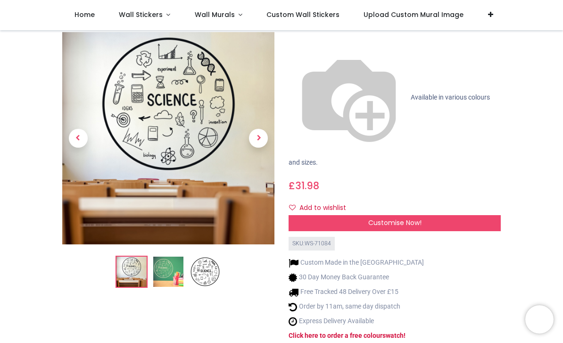
click at [447, 215] on div "Customise Now!" at bounding box center [395, 223] width 212 height 16
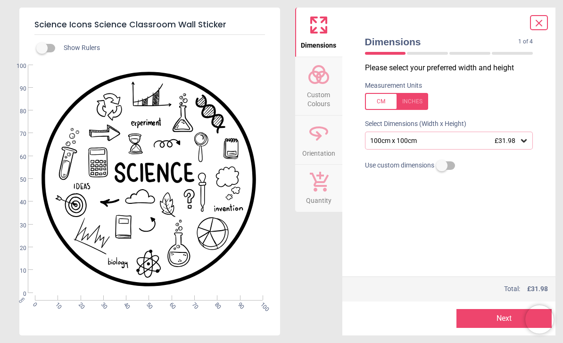
click at [518, 139] on div "100cm x 100cm £31.98" at bounding box center [444, 141] width 150 height 8
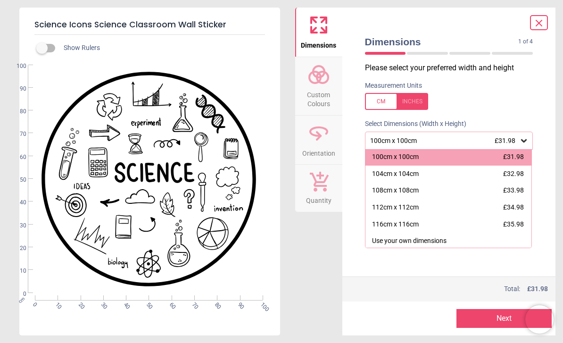
scroll to position [1, 0]
click at [429, 221] on div "116cm x 116cm £35.98" at bounding box center [448, 224] width 166 height 17
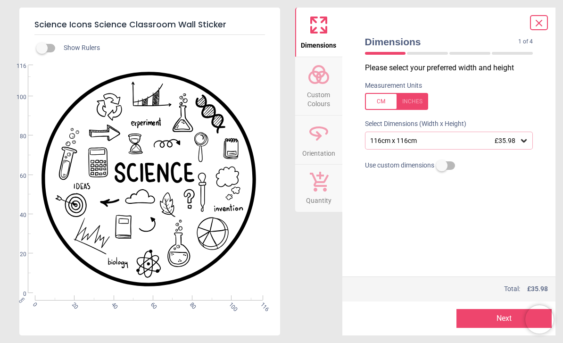
click at [324, 92] on span "Custom Colours" at bounding box center [318, 97] width 45 height 23
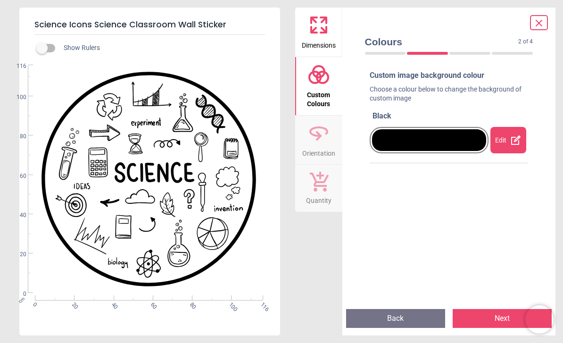
click at [511, 138] on icon at bounding box center [515, 139] width 11 height 11
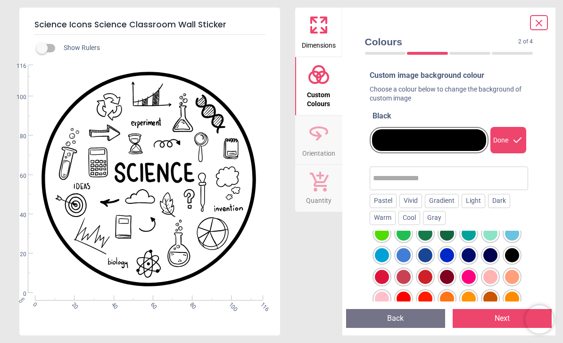
scroll to position [73, 0]
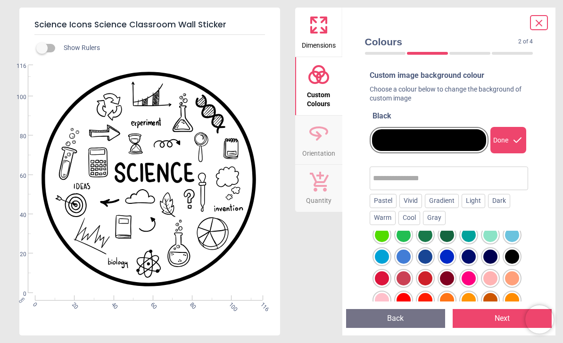
click at [468, 235] on div at bounding box center [469, 235] width 14 height 14
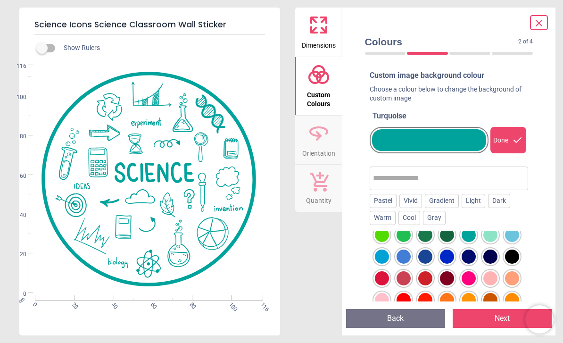
click at [554, 250] on div "Colours 2 of 4 2 of 5 Custom image background colour Choose a colour below to c…" at bounding box center [449, 172] width 214 height 328
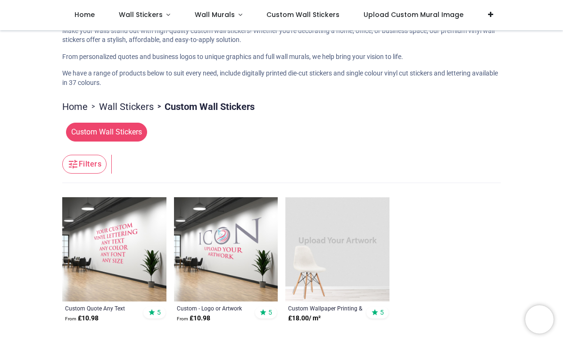
scroll to position [69, 0]
click at [441, 11] on span "Upload Custom Mural Image" at bounding box center [414, 14] width 100 height 9
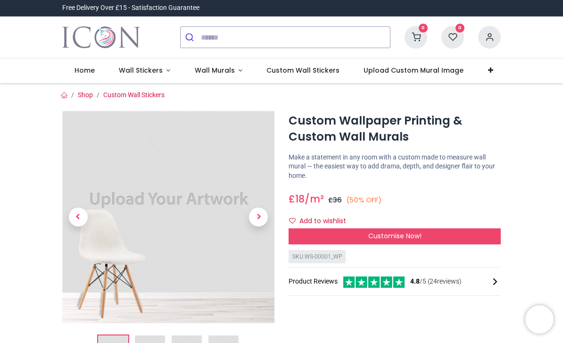
click at [94, 71] on span "Home" at bounding box center [84, 70] width 20 height 9
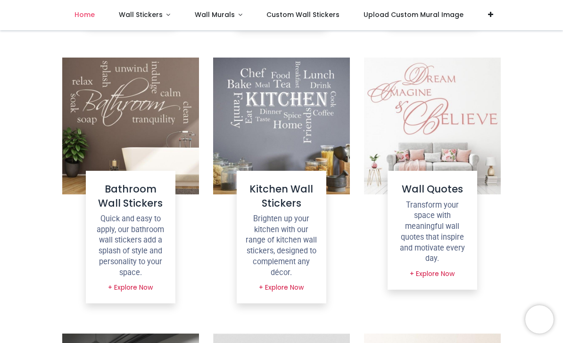
scroll to position [646, 0]
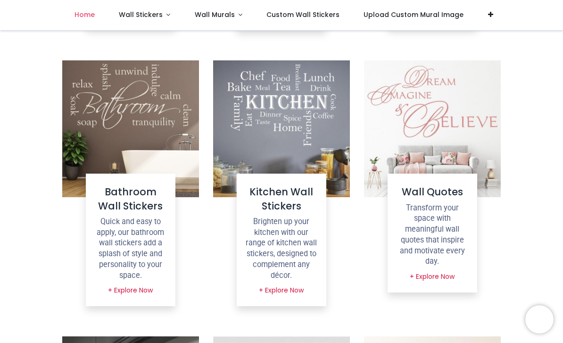
click at [440, 191] on h4 "Wall Quotes" at bounding box center [432, 192] width 74 height 14
click at [437, 269] on link "+ Explore Now" at bounding box center [432, 277] width 57 height 16
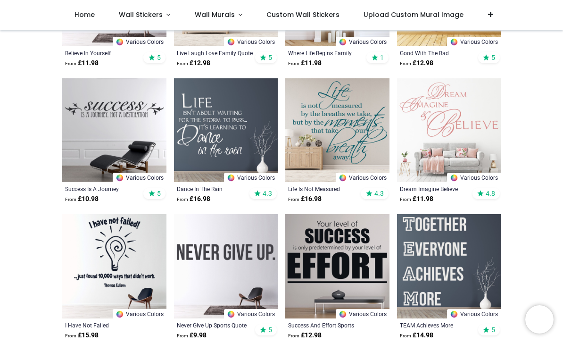
scroll to position [558, 0]
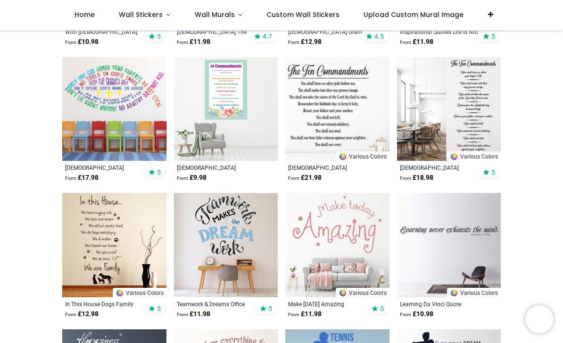
scroll to position [1396, 0]
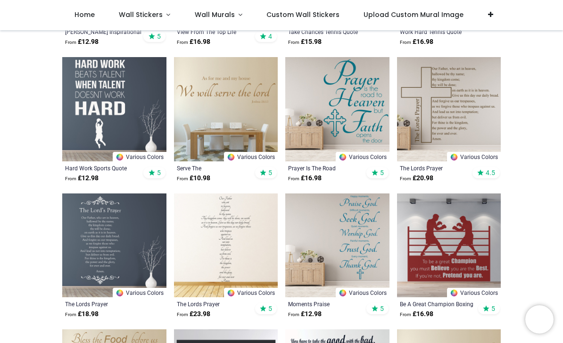
scroll to position [1804, 0]
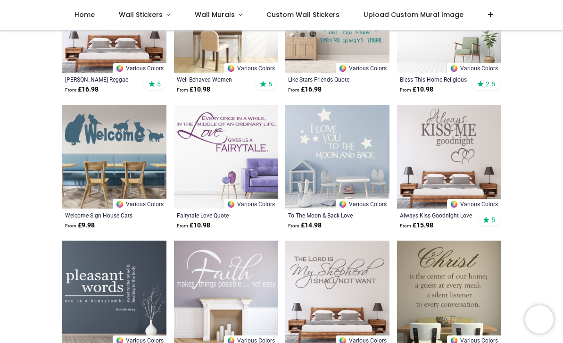
scroll to position [2980, 0]
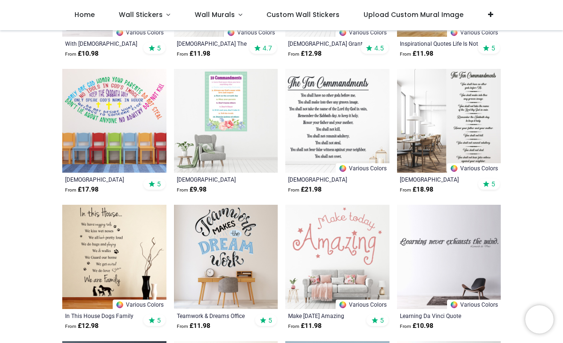
scroll to position [491, 0]
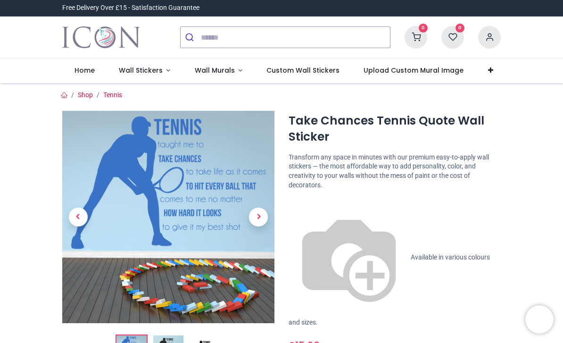
click at [88, 66] on span "Home" at bounding box center [84, 70] width 20 height 9
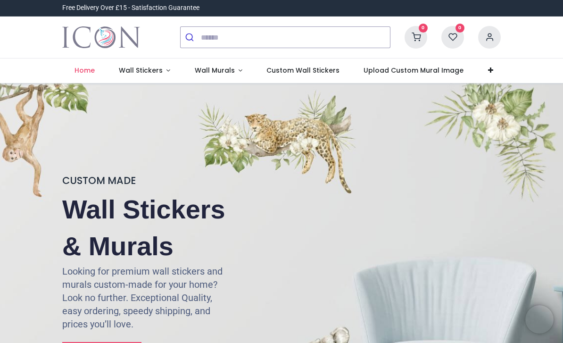
click at [159, 66] on span "Wall Stickers" at bounding box center [141, 70] width 44 height 9
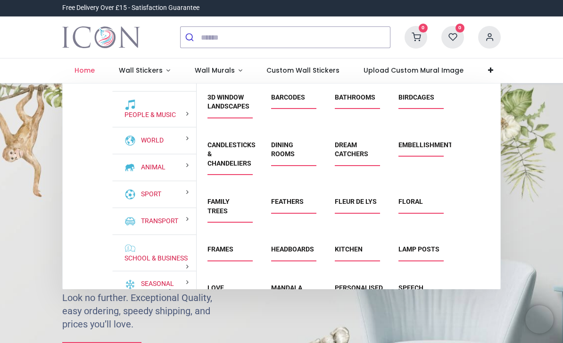
scroll to position [72, 0]
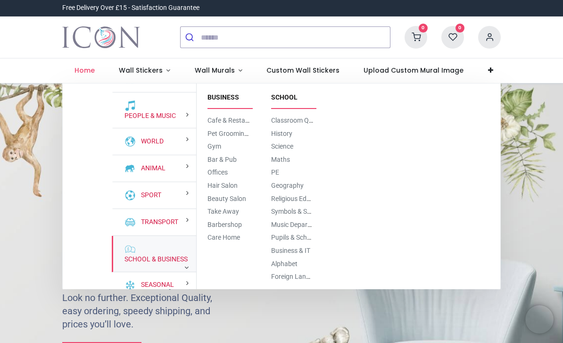
click at [154, 258] on link "School & Business" at bounding box center [154, 259] width 67 height 9
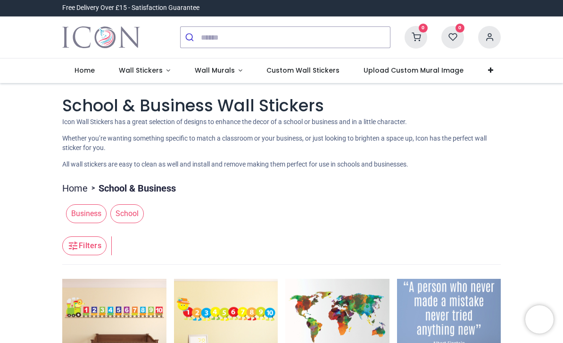
click at [157, 68] on span "Wall Stickers" at bounding box center [141, 70] width 44 height 9
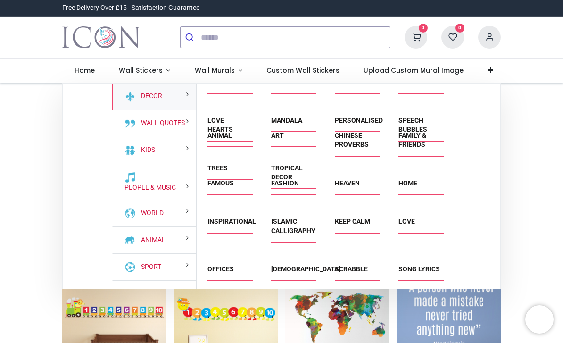
scroll to position [168, 0]
click at [221, 169] on div "Animal" at bounding box center [229, 145] width 64 height 48
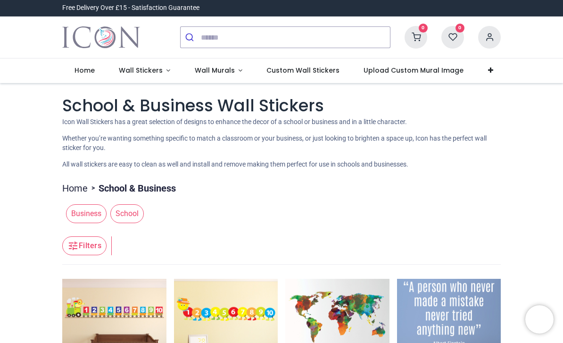
scroll to position [0, 0]
click at [157, 69] on span "Wall Stickers" at bounding box center [141, 70] width 44 height 9
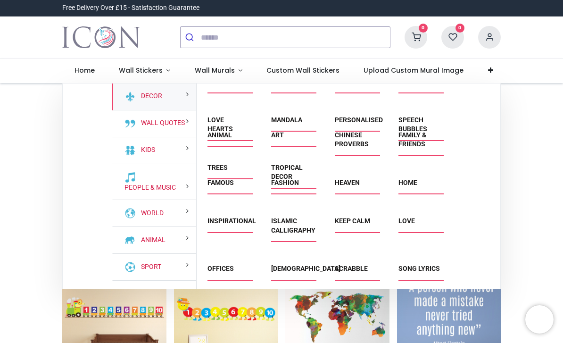
click at [226, 169] on div "Animal" at bounding box center [229, 145] width 64 height 48
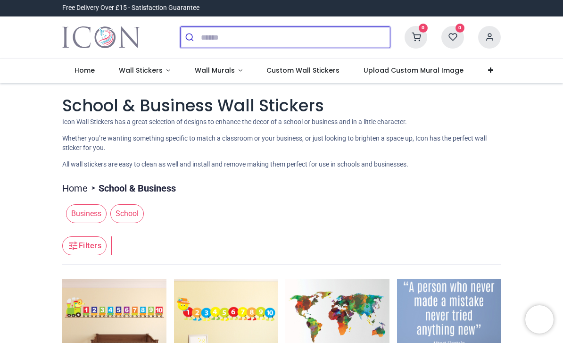
click at [235, 34] on input "search" at bounding box center [295, 37] width 189 height 21
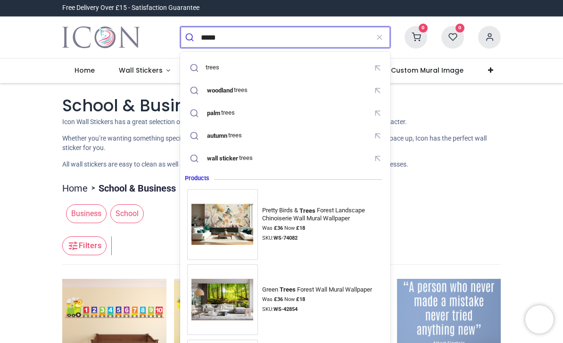
type input "*****"
click at [190, 37] on button "submit" at bounding box center [191, 37] width 20 height 21
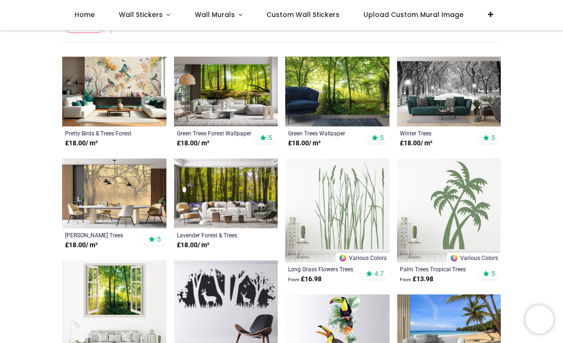
scroll to position [88, 0]
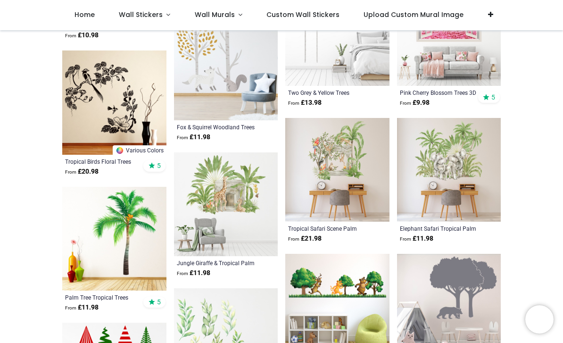
scroll to position [1249, 0]
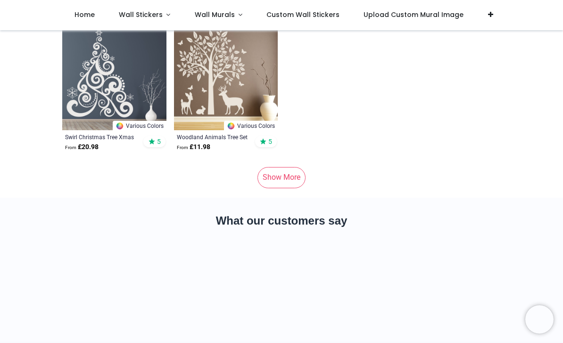
scroll to position [4473, 0]
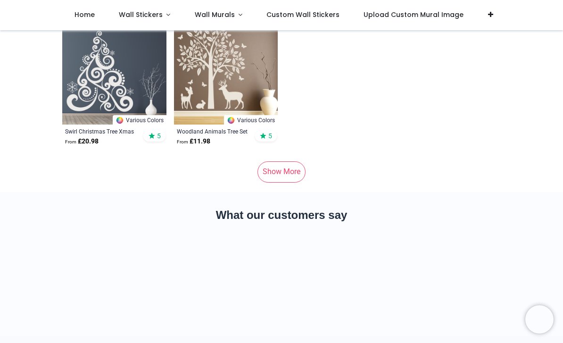
click at [298, 172] on link "Show More" at bounding box center [281, 171] width 48 height 21
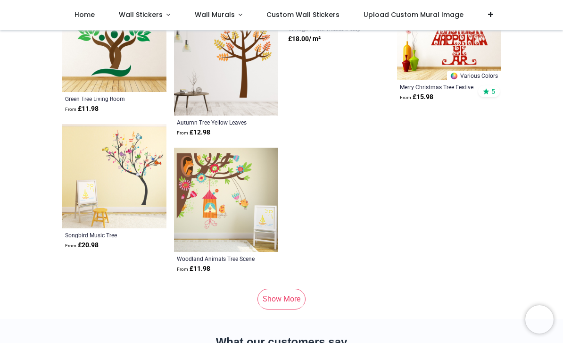
scroll to position [9127, 0]
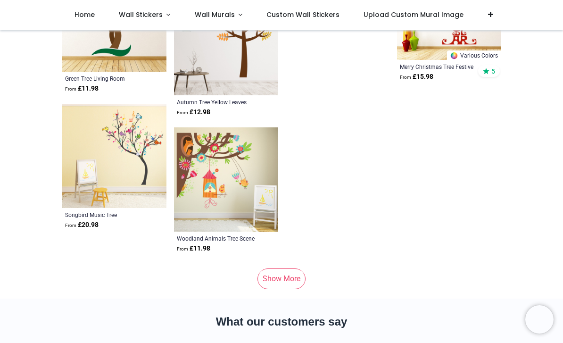
click at [283, 270] on link "Show More" at bounding box center [281, 278] width 48 height 21
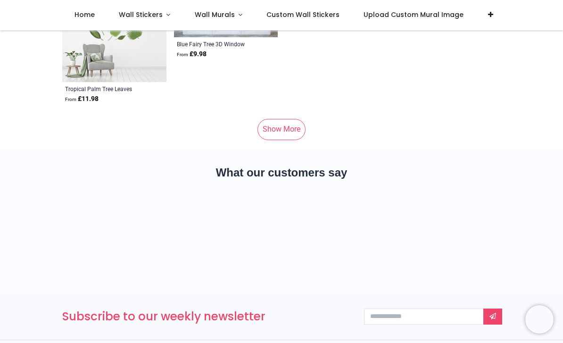
scroll to position [13843, 0]
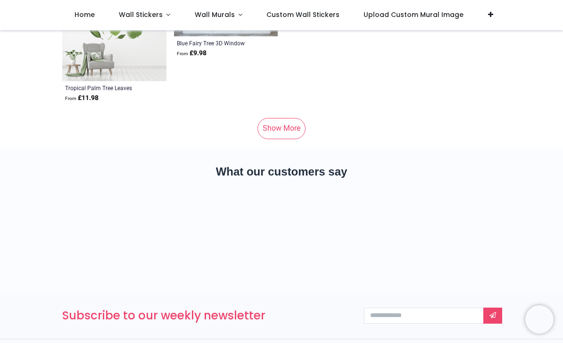
click at [284, 128] on link "Show More" at bounding box center [281, 128] width 48 height 21
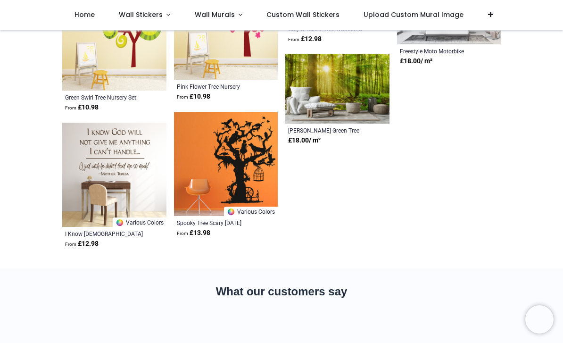
scroll to position [15056, 0]
